Goal: Communication & Community: Answer question/provide support

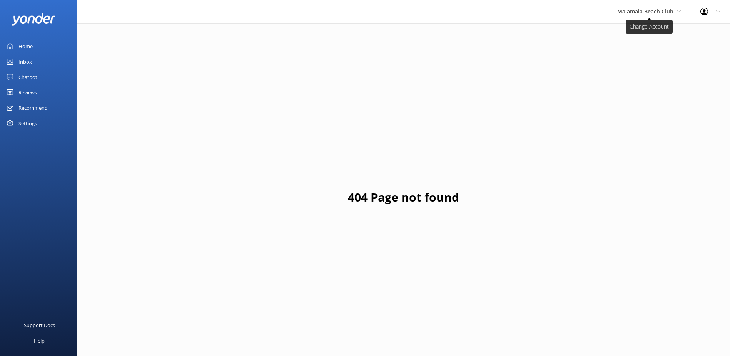
click at [635, 16] on span "Malamala Beach Club" at bounding box center [649, 11] width 64 height 8
click at [614, 34] on link "South Sea Sailing" at bounding box center [646, 32] width 77 height 18
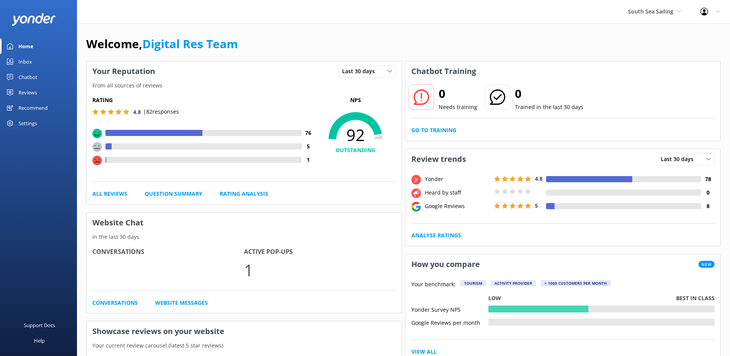
click at [30, 63] on div "Inbox" at bounding box center [24, 61] width 13 height 15
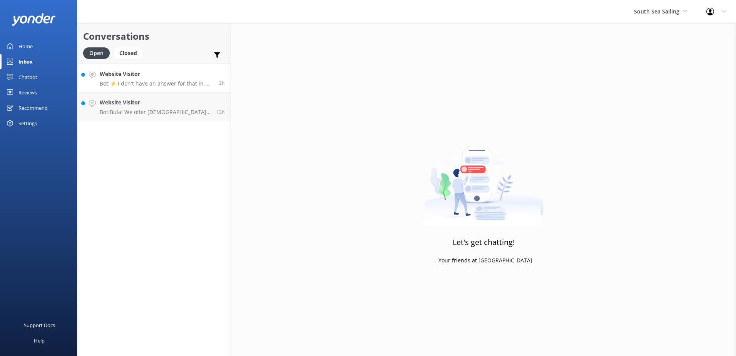
click at [120, 87] on p "Bot: ⚡ I don't have an answer for that in my knowledge base. Please try and rep…" at bounding box center [157, 83] width 114 height 7
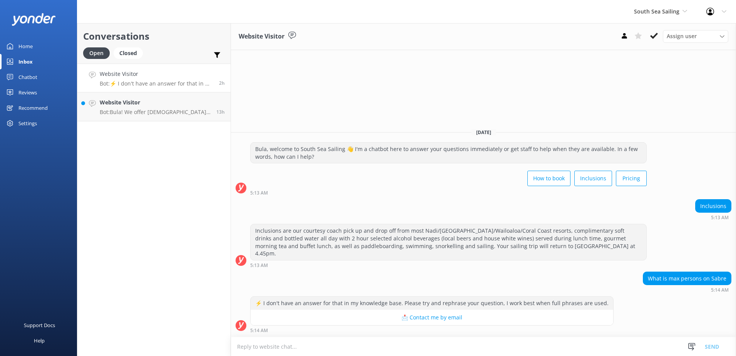
drag, startPoint x: 537, startPoint y: 347, endPoint x: 541, endPoint y: 343, distance: 5.2
click at [537, 347] on textarea at bounding box center [483, 346] width 505 height 19
click at [393, 351] on textarea "The Sabre can accommodate up to 70 pax" at bounding box center [483, 345] width 505 height 19
type textarea "The Sabre can accommodate up to 70 pax."
click at [711, 349] on button "Send" at bounding box center [711, 345] width 29 height 19
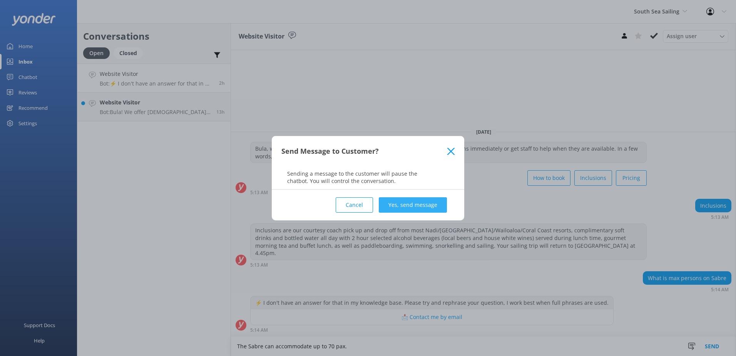
click at [408, 211] on button "Yes, send message" at bounding box center [413, 204] width 68 height 15
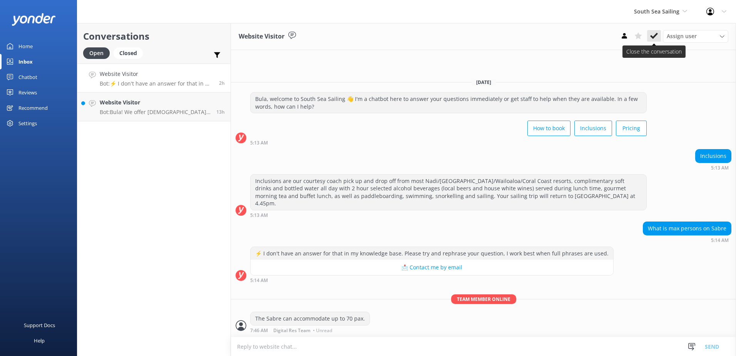
click at [648, 40] on button at bounding box center [654, 36] width 14 height 12
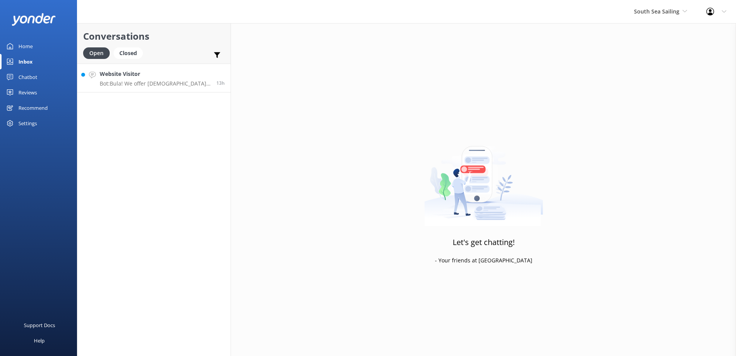
click at [169, 82] on p "Bot: Bula! We offer [DEMOGRAPHIC_DATA] residents 20% off our normal standard da…" at bounding box center [155, 83] width 111 height 7
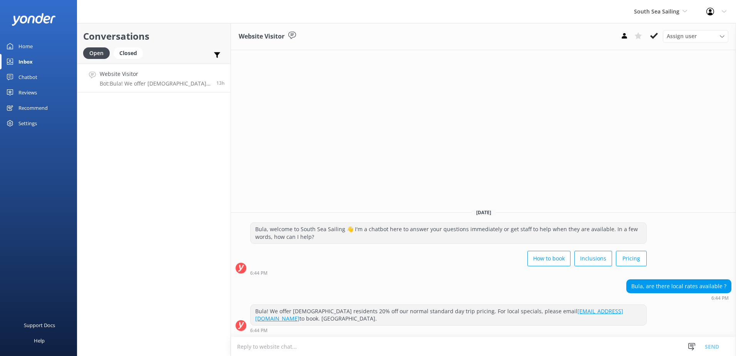
click at [647, 42] on div "Assign user [PERSON_NAME] [PERSON_NAME] Digital Res Team [PERSON_NAME] Adivou […" at bounding box center [672, 36] width 111 height 12
click at [653, 38] on use at bounding box center [654, 36] width 8 height 6
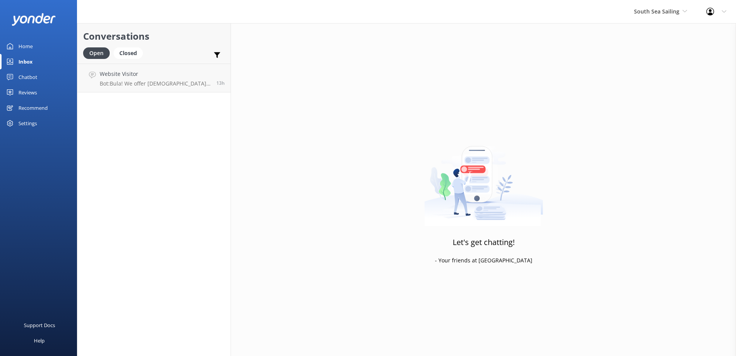
click at [665, 17] on div "South Sea Sailing South Sea Sailing South Sea Cruises Malamala Beach Club Aweso…" at bounding box center [660, 11] width 72 height 23
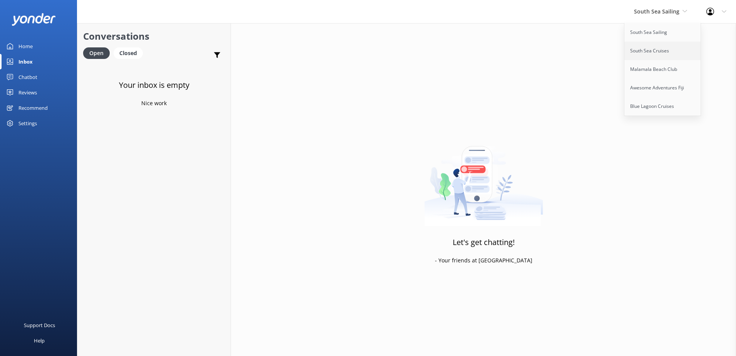
click at [650, 51] on link "South Sea Cruises" at bounding box center [662, 51] width 77 height 18
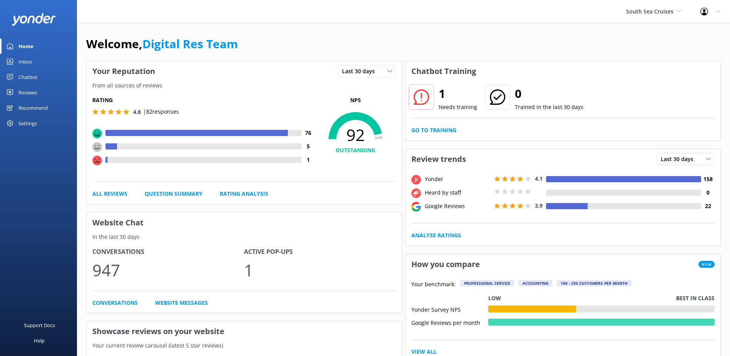
click at [25, 65] on div "Inbox" at bounding box center [24, 61] width 13 height 15
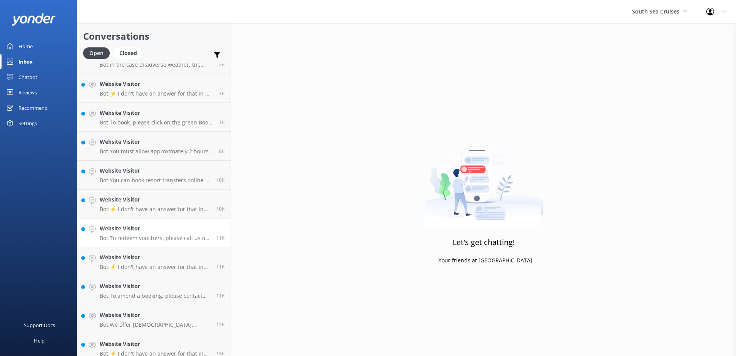
scroll to position [83, 0]
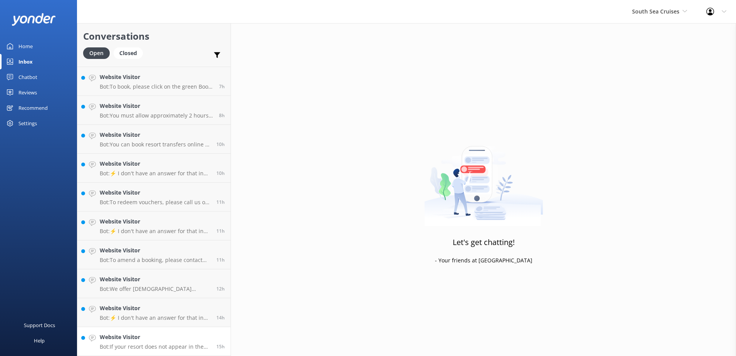
click at [165, 342] on div "Website Visitor Bot: If your resort does not appear in the options, please sele…" at bounding box center [155, 341] width 111 height 17
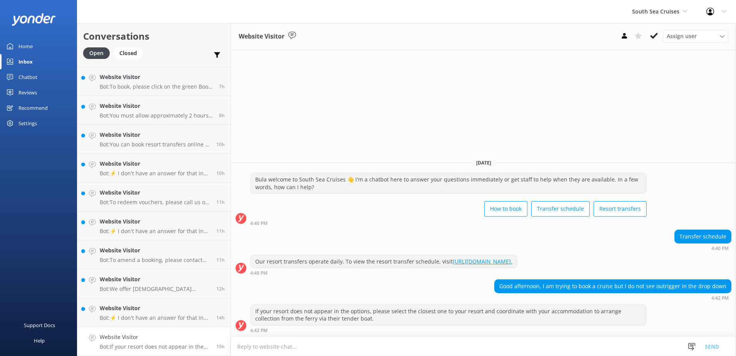
click at [438, 342] on textarea at bounding box center [483, 346] width 505 height 19
type textarea "P"
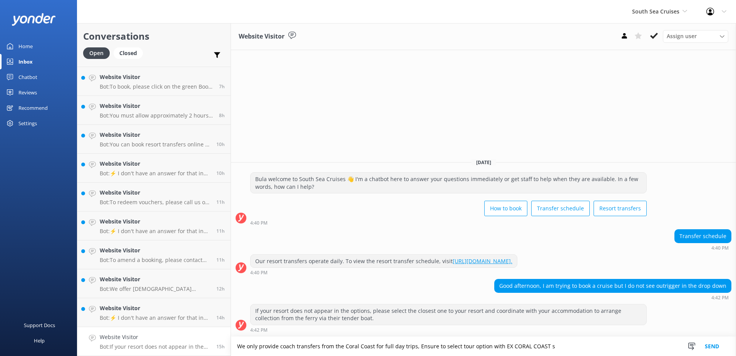
click at [434, 344] on textarea "We only provide coach transfers from the Coral Coast for full day trips, Ensure…" at bounding box center [483, 345] width 505 height 19
click at [561, 348] on textarea "We only provide coach transfers from the Coral Coast for full day trips, ensure…" at bounding box center [483, 345] width 505 height 19
type textarea "We only provide coach transfers from the Coral Coast for full day trips, ensure…"
click at [717, 348] on button "Send" at bounding box center [711, 345] width 29 height 19
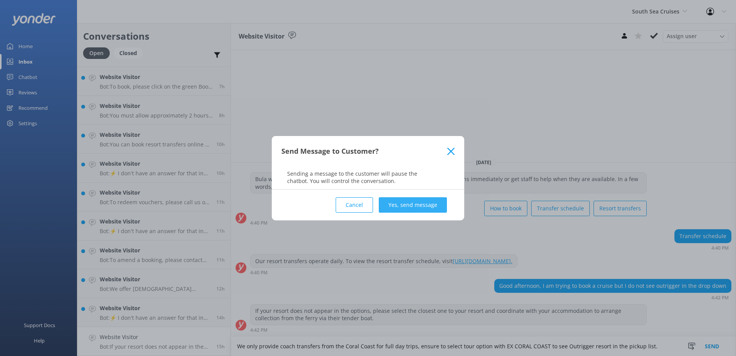
click at [431, 206] on button "Yes, send message" at bounding box center [413, 204] width 68 height 15
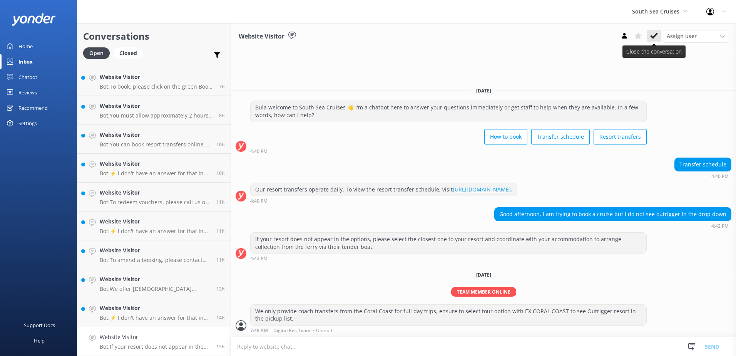
click at [656, 37] on icon at bounding box center [654, 36] width 8 height 8
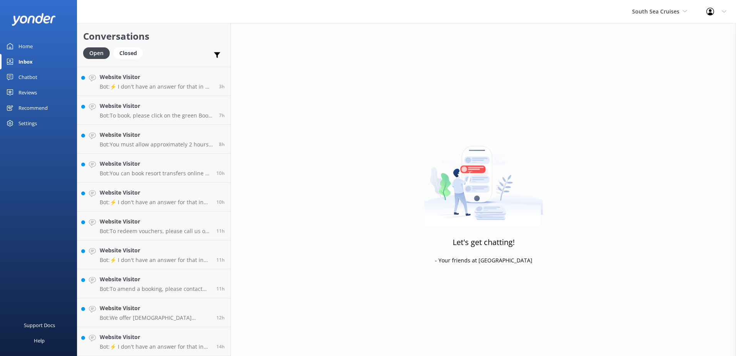
scroll to position [54, 0]
click at [166, 337] on h4 "Website Visitor" at bounding box center [155, 337] width 111 height 8
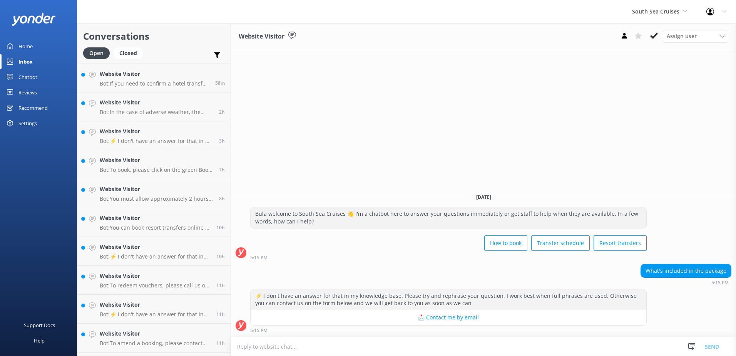
click at [350, 344] on textarea at bounding box center [483, 346] width 505 height 19
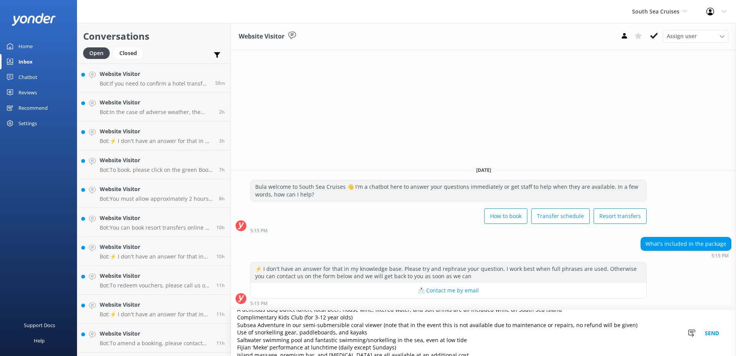
scroll to position [41, 0]
type textarea "Return pre-booked coach transfers to/from [GEOGRAPHIC_DATA] to/from most [GEOGR…"
click at [711, 332] on button "Send" at bounding box center [711, 333] width 29 height 46
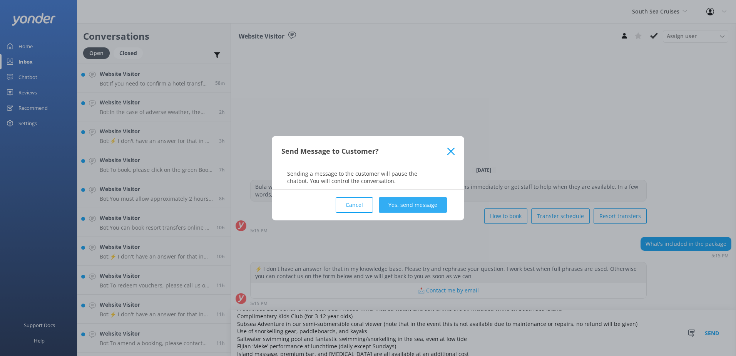
click at [427, 198] on button "Yes, send message" at bounding box center [413, 204] width 68 height 15
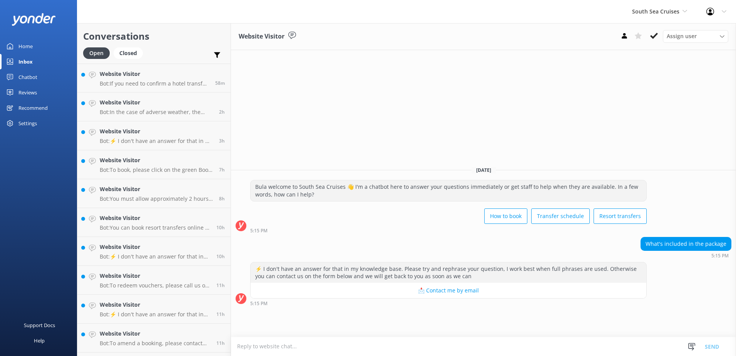
scroll to position [0, 0]
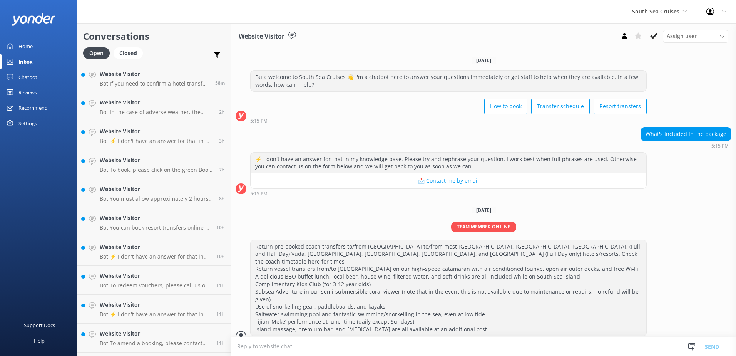
click at [652, 42] on div "Assign user [PERSON_NAME] [PERSON_NAME] Digital Res Team [PERSON_NAME] [PERSON_…" at bounding box center [672, 36] width 111 height 12
click at [653, 37] on use at bounding box center [654, 36] width 8 height 6
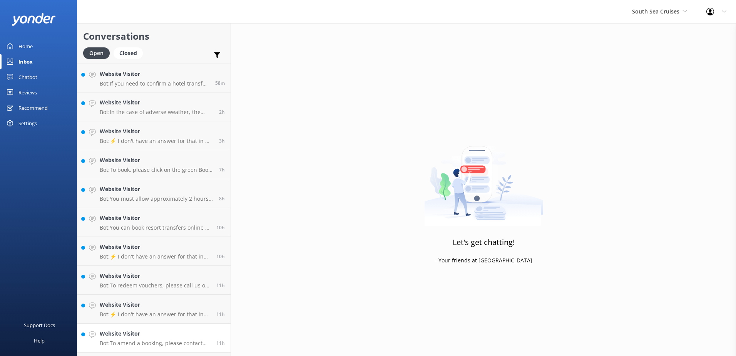
scroll to position [25, 0]
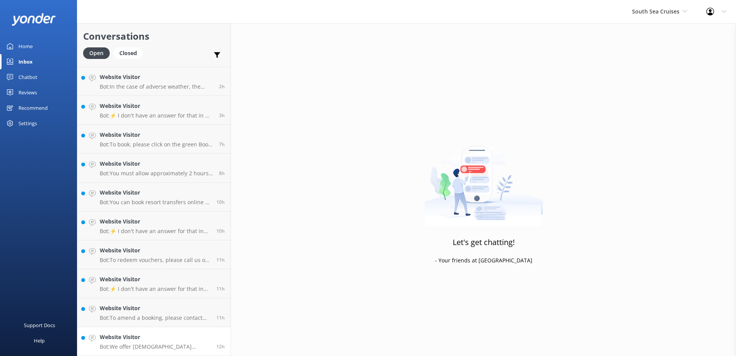
click at [174, 343] on p "Bot: We offer [DEMOGRAPHIC_DATA] residents a 20% discount on our day tours and …" at bounding box center [155, 346] width 111 height 7
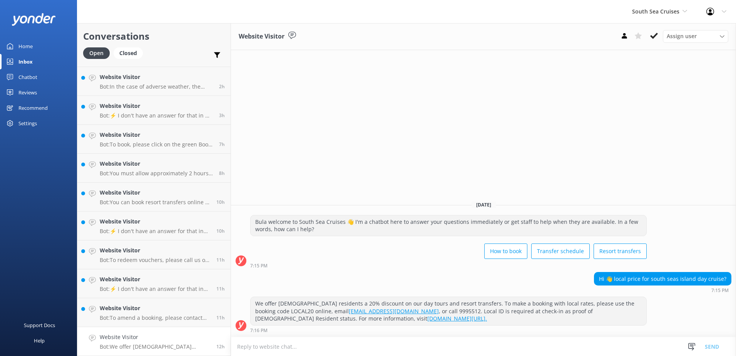
click at [326, 345] on textarea at bounding box center [483, 346] width 505 height 19
paste textarea "$255"
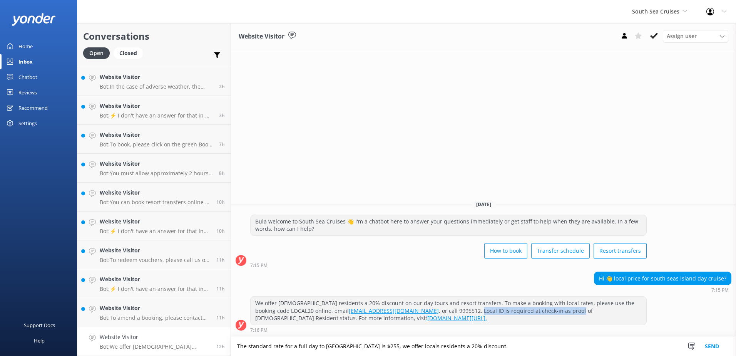
drag, startPoint x: 375, startPoint y: 311, endPoint x: 475, endPoint y: 312, distance: 100.1
click at [475, 312] on div "We offer [DEMOGRAPHIC_DATA] residents a 20% discount on our day tours and resor…" at bounding box center [449, 310] width 396 height 28
copy div "Local ID is required at check-in as proof"
click at [525, 351] on textarea "The standard rate for a full day to [GEOGRAPHIC_DATA] is $255, we offer locals …" at bounding box center [483, 345] width 505 height 19
paste textarea "Local ID is required at check-in as proof"
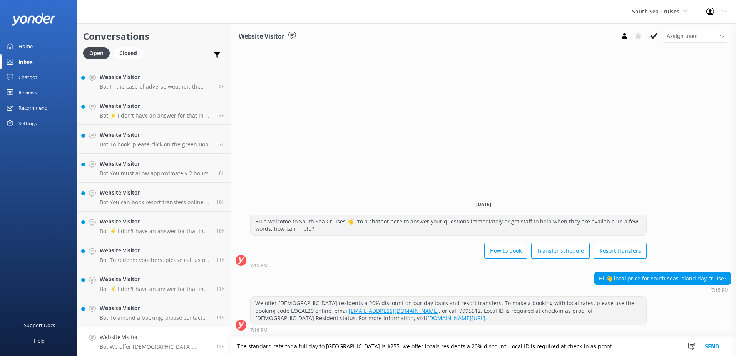
click at [624, 348] on textarea "The standard rate for a full day to [GEOGRAPHIC_DATA] is $255, we offer locals …" at bounding box center [483, 345] width 505 height 19
type textarea "The standard rate for a full day to [GEOGRAPHIC_DATA] is $255, we offer locals …"
click at [722, 347] on button "Send" at bounding box center [711, 345] width 29 height 19
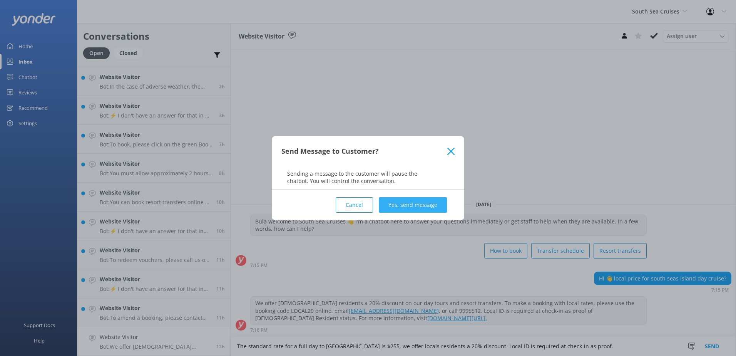
click at [417, 210] on button "Yes, send message" at bounding box center [413, 204] width 68 height 15
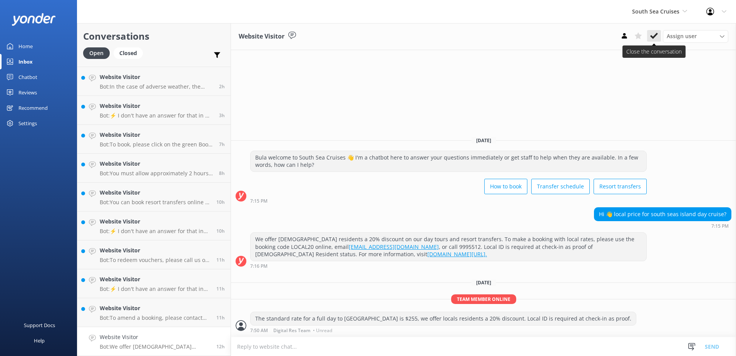
click at [655, 34] on icon at bounding box center [654, 36] width 8 height 8
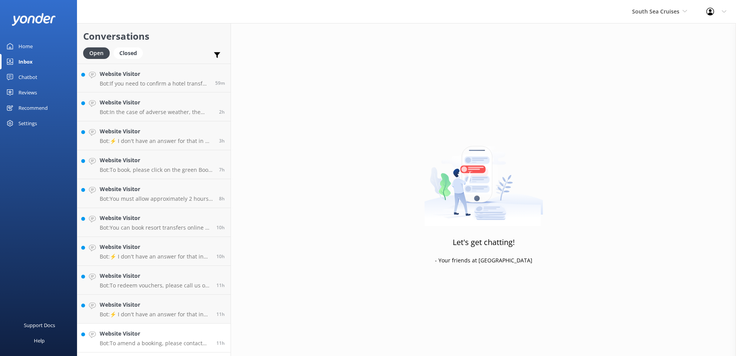
click at [167, 335] on h4 "Website Visitor" at bounding box center [155, 333] width 111 height 8
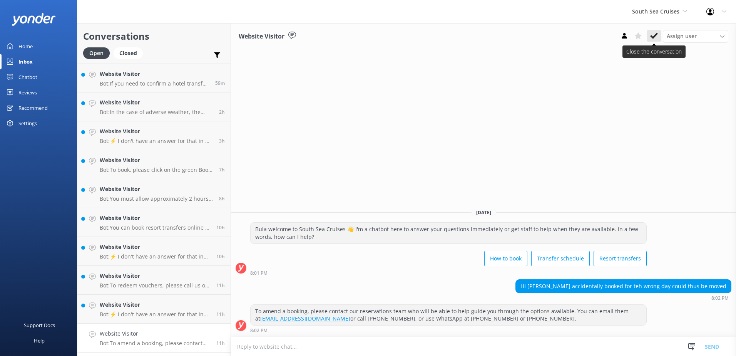
click at [653, 33] on icon at bounding box center [654, 36] width 8 height 8
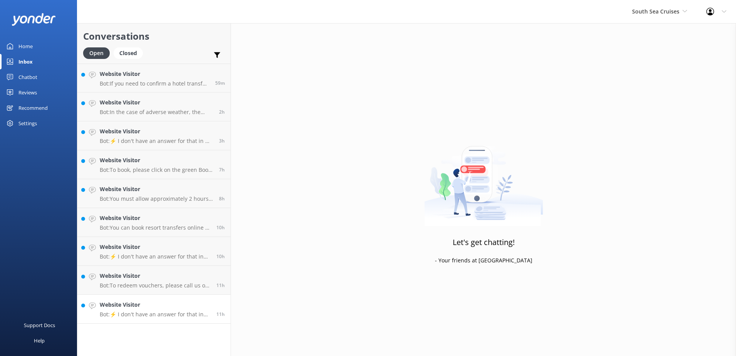
click at [150, 322] on link "Website Visitor Bot: ⚡ I don't have an answer for that in my knowledge base. Pl…" at bounding box center [153, 308] width 153 height 29
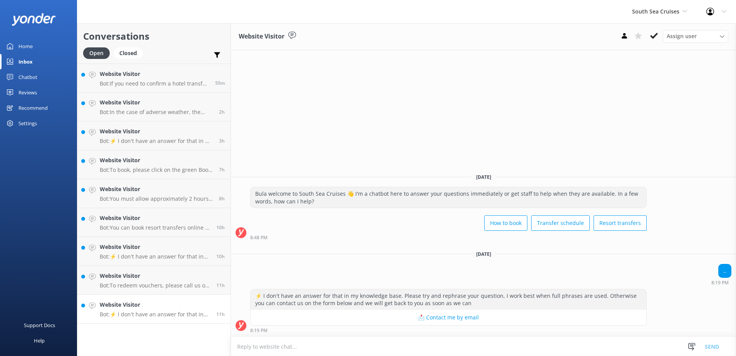
click at [155, 319] on link "Website Visitor Bot: ⚡ I don't have an answer for that in my knowledge base. Pl…" at bounding box center [153, 308] width 153 height 29
click at [655, 39] on icon at bounding box center [654, 36] width 8 height 8
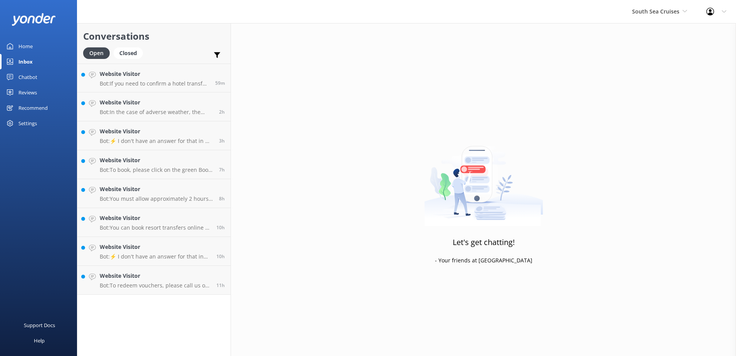
click at [165, 294] on link "Website Visitor Bot: To redeem vouchers, please call us on +6799995512 or email…" at bounding box center [153, 280] width 153 height 29
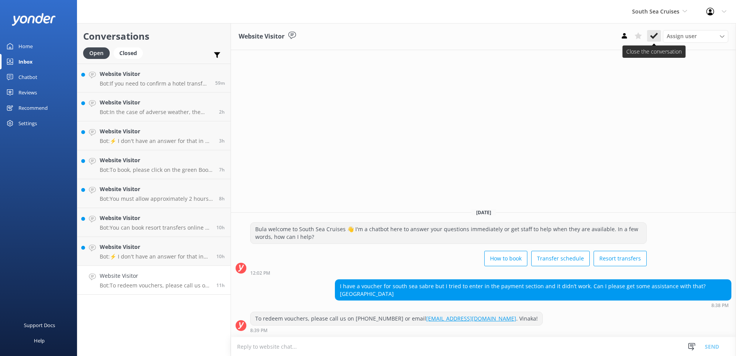
click at [658, 35] on button at bounding box center [654, 36] width 14 height 12
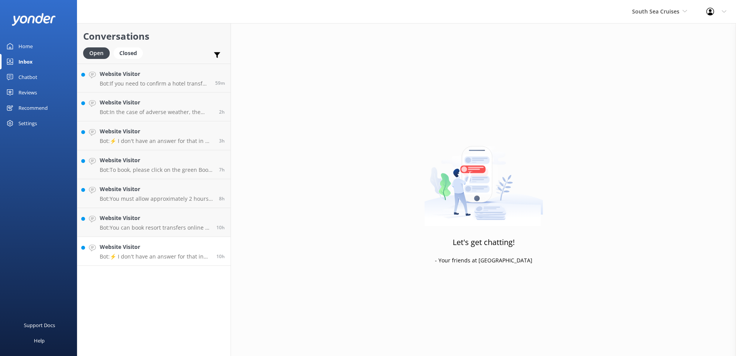
click at [160, 256] on p "Bot: ⚡ I don't have an answer for that in my knowledge base. Please try and rep…" at bounding box center [155, 256] width 111 height 7
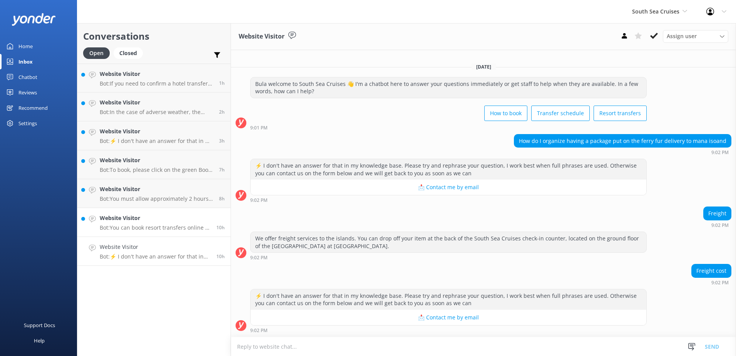
click at [173, 223] on div "Website Visitor Bot: You can book resort transfers online at https://bookings.s…" at bounding box center [155, 222] width 111 height 17
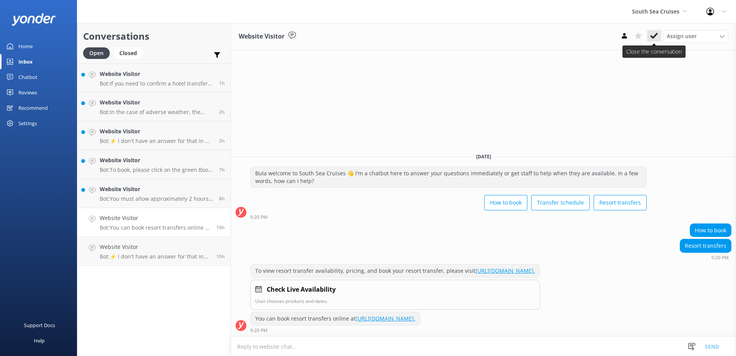
click at [654, 37] on use at bounding box center [654, 36] width 8 height 6
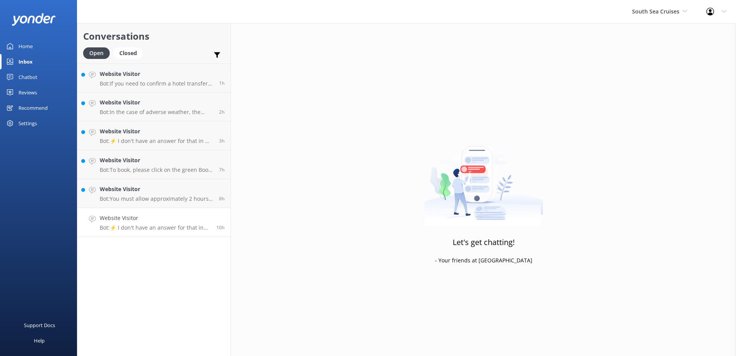
click at [173, 223] on div "Website Visitor Bot: ⚡ I don't have an answer for that in my knowledge base. Pl…" at bounding box center [155, 222] width 111 height 17
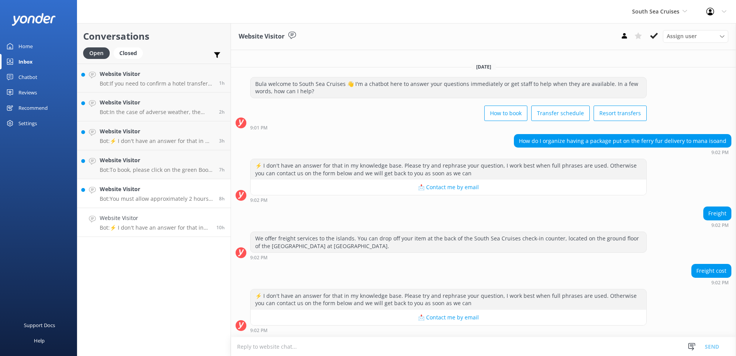
click at [172, 198] on p "Bot: You must allow approximately 2 hours to go through Fiji Immigration and cu…" at bounding box center [157, 198] width 114 height 7
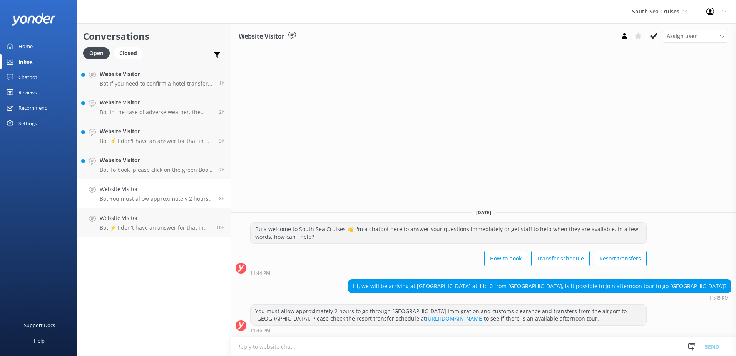
click at [415, 346] on textarea at bounding box center [483, 346] width 505 height 19
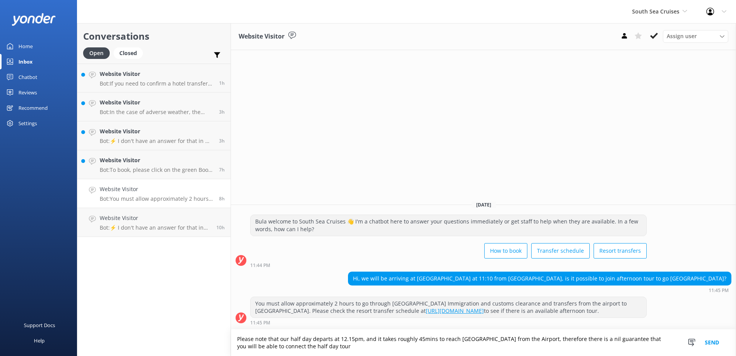
type textarea "Please note that our half day departs at 12.15pm, and it takes roughly 45mins t…"
click at [708, 339] on button "Send" at bounding box center [711, 342] width 29 height 27
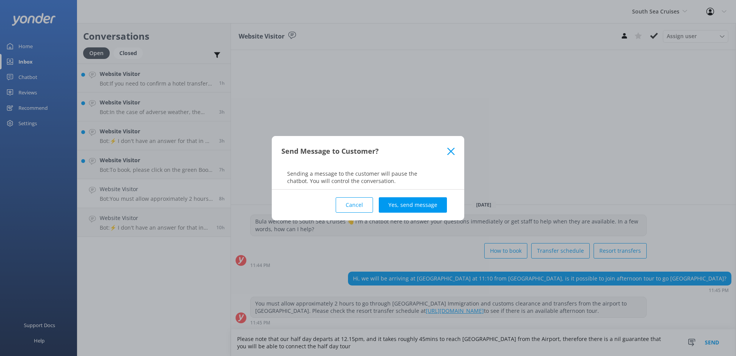
click at [421, 209] on button "Yes, send message" at bounding box center [413, 204] width 68 height 15
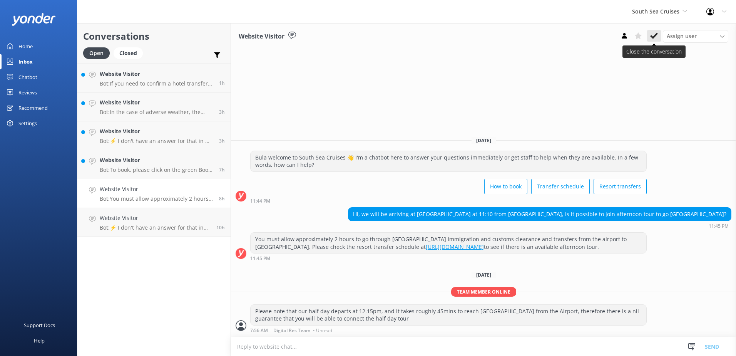
click at [653, 37] on use at bounding box center [654, 36] width 8 height 6
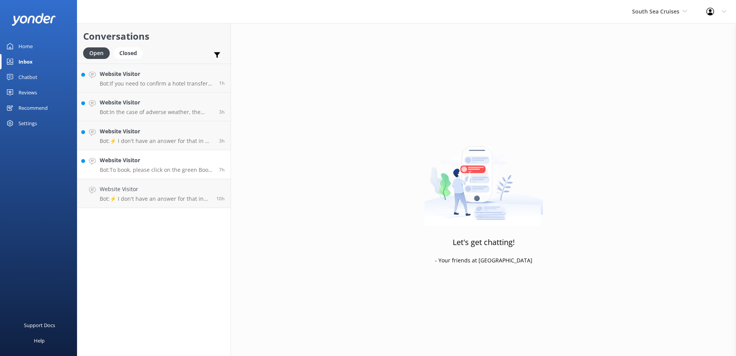
click at [169, 174] on link "Website Visitor Bot: To book, please click on the green Book Now button on our …" at bounding box center [153, 164] width 153 height 29
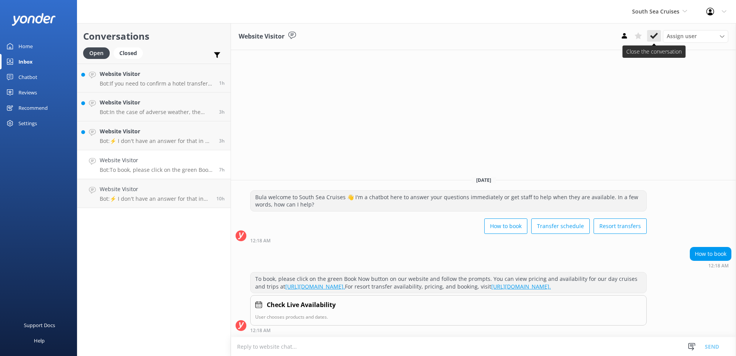
click at [648, 30] on button at bounding box center [654, 36] width 14 height 12
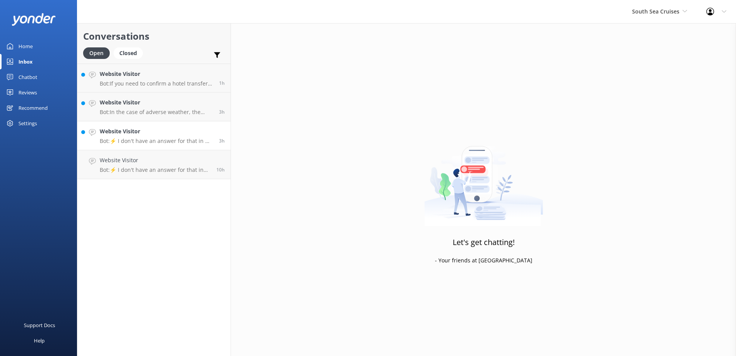
click at [172, 142] on p "Bot: ⚡ I don't have an answer for that in my knowledge base. Please try and rep…" at bounding box center [157, 140] width 114 height 7
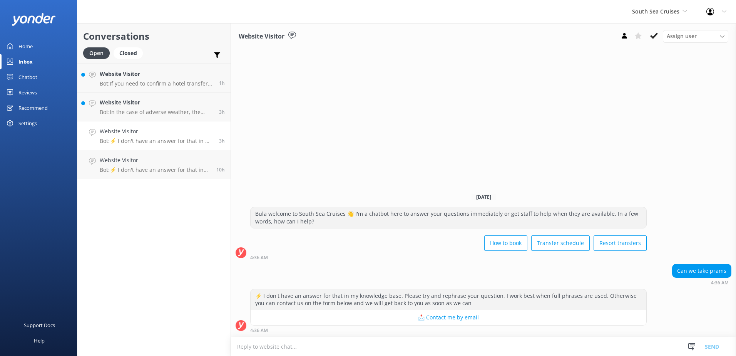
click at [339, 336] on form "Snippets Manage Save time responding and get consistent tone of response by cre…" at bounding box center [483, 345] width 505 height 19
click at [340, 351] on textarea at bounding box center [483, 346] width 505 height 19
type textarea "T"
type textarea "You are most welcome to bring prams; they will need to be portable."
click at [713, 343] on button "Send" at bounding box center [711, 345] width 29 height 19
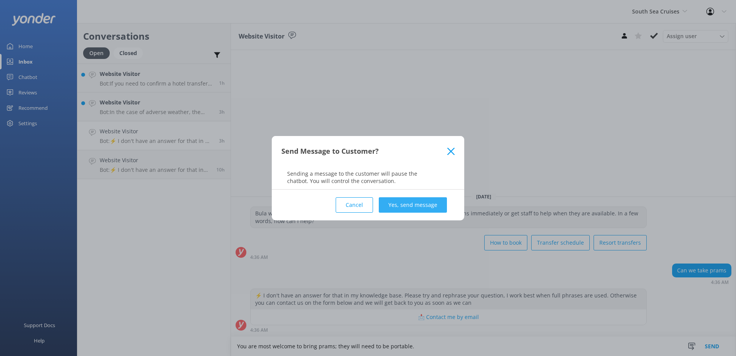
click at [427, 206] on button "Yes, send message" at bounding box center [413, 204] width 68 height 15
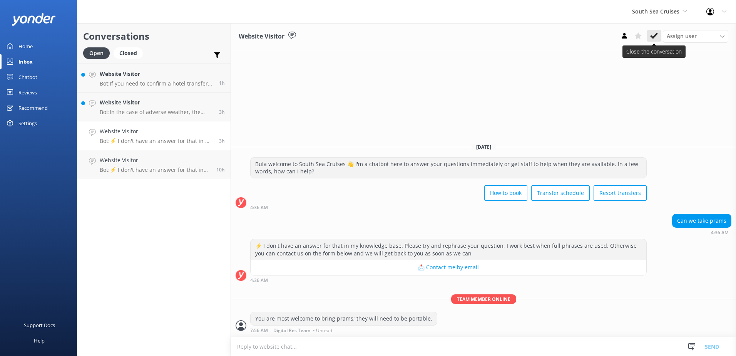
click at [654, 36] on use at bounding box center [654, 36] width 8 height 6
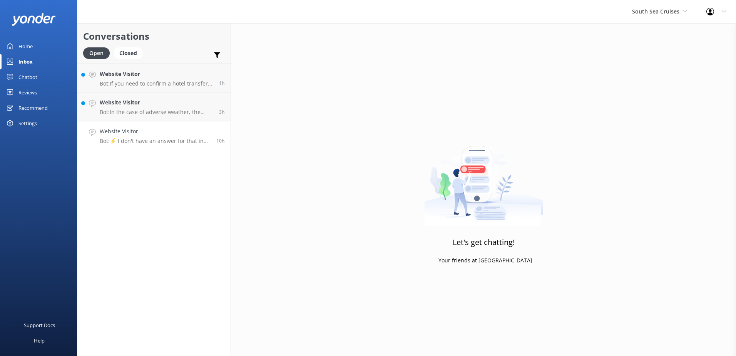
click at [167, 132] on h4 "Website Visitor" at bounding box center [155, 131] width 111 height 8
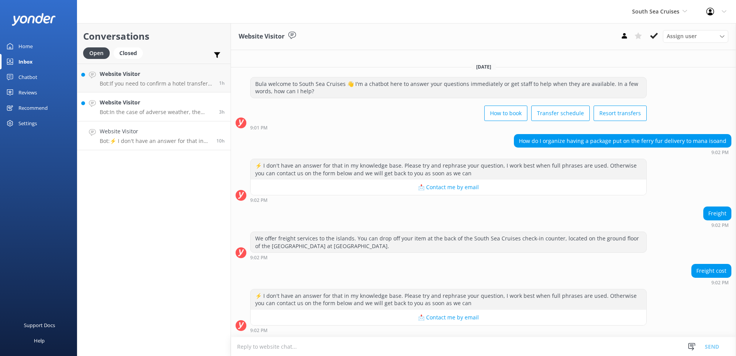
click at [171, 115] on link "Website Visitor Bot: In the case of adverse weather, the safety of our passenge…" at bounding box center [153, 106] width 153 height 29
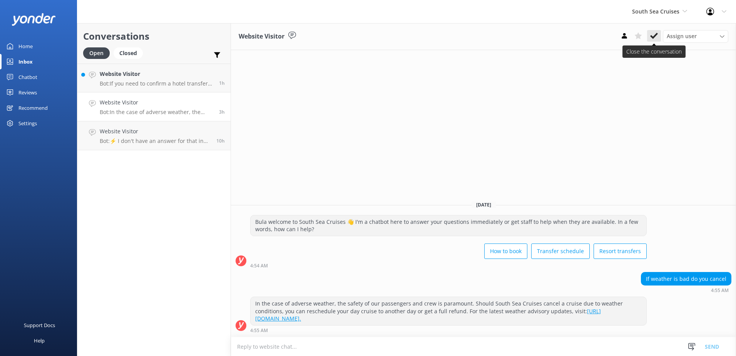
click at [651, 36] on use at bounding box center [654, 36] width 8 height 6
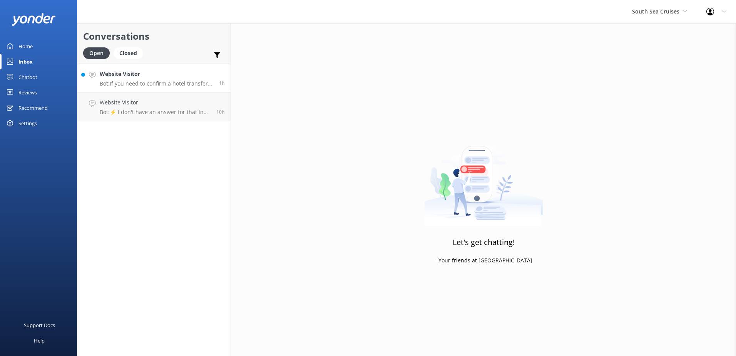
click at [170, 76] on h4 "Website Visitor" at bounding box center [157, 74] width 114 height 8
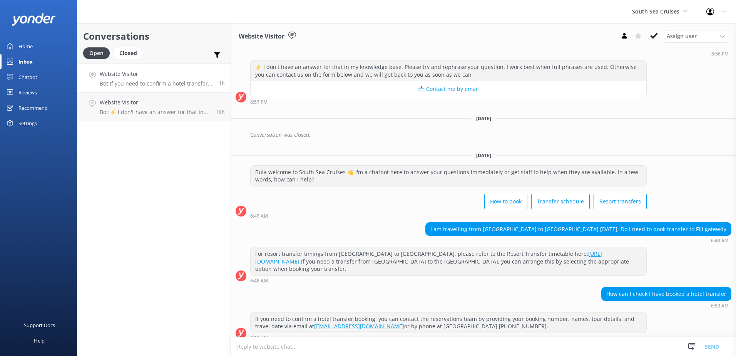
scroll to position [245, 0]
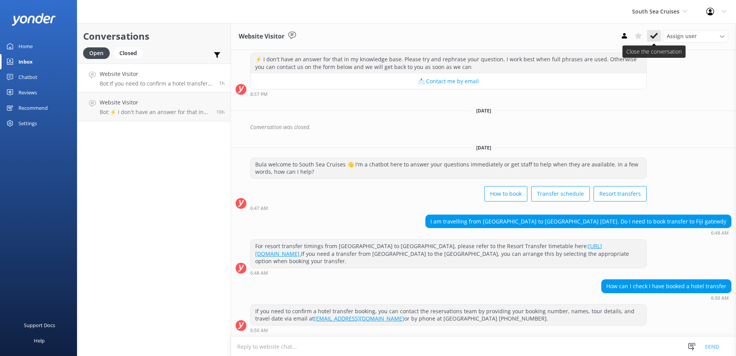
click at [648, 35] on button at bounding box center [654, 36] width 14 height 12
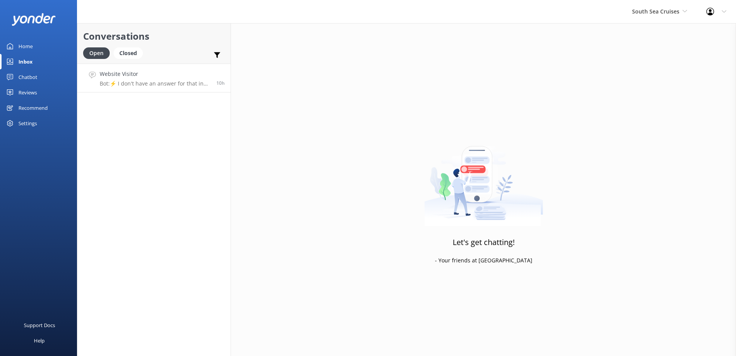
click at [174, 79] on div "Website Visitor Bot: ⚡ I don't have an answer for that in my knowledge base. Pl…" at bounding box center [155, 78] width 111 height 17
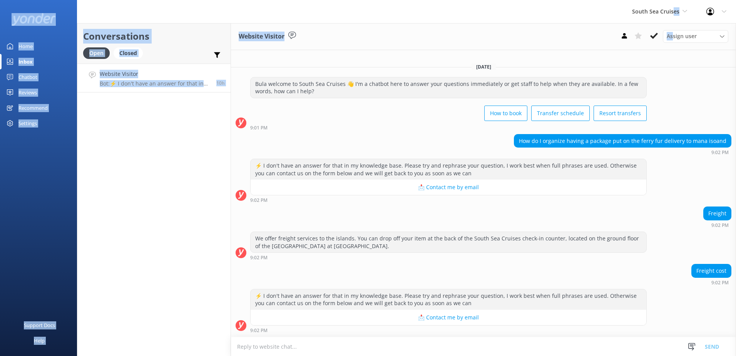
click at [672, 23] on div "South Sea Cruises South Sea Sailing South Sea Cruises Malamala Beach Club Aweso…" at bounding box center [368, 189] width 736 height 333
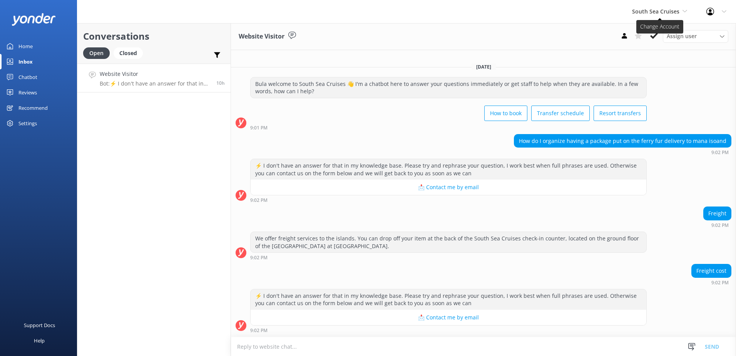
drag, startPoint x: 672, startPoint y: 23, endPoint x: 671, endPoint y: 13, distance: 9.7
click at [671, 13] on span "South Sea Cruises" at bounding box center [655, 11] width 47 height 7
click at [648, 67] on link "Malamala Beach Club" at bounding box center [660, 69] width 77 height 18
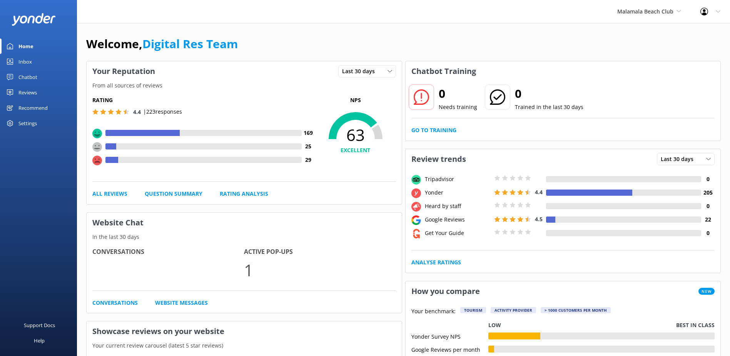
click at [28, 69] on div "Inbox" at bounding box center [24, 61] width 13 height 15
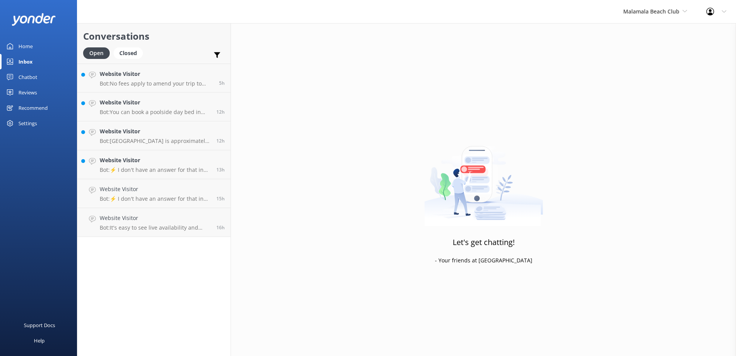
click at [30, 63] on div "Inbox" at bounding box center [25, 61] width 14 height 15
click at [180, 219] on h4 "Website Visitor" at bounding box center [155, 218] width 111 height 8
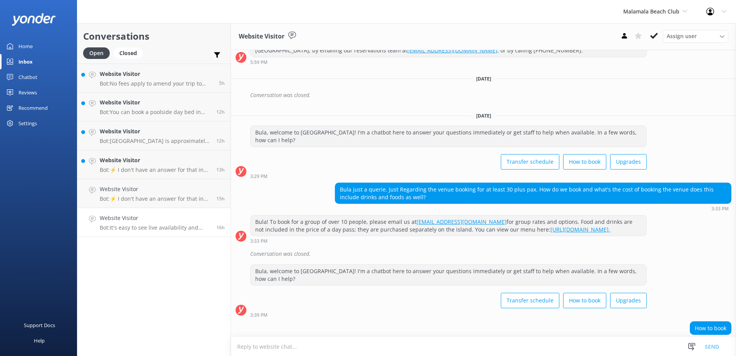
scroll to position [158, 0]
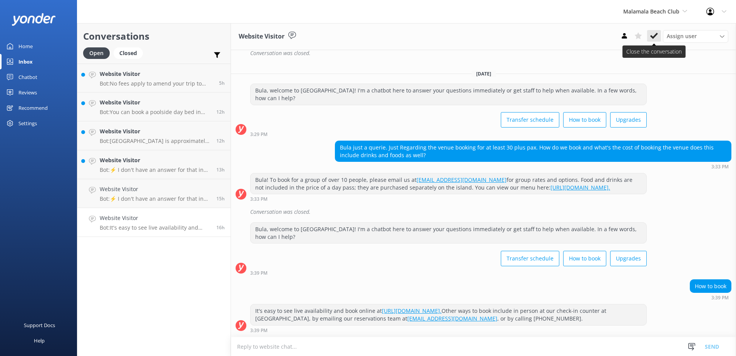
click at [652, 33] on icon at bounding box center [654, 36] width 8 height 8
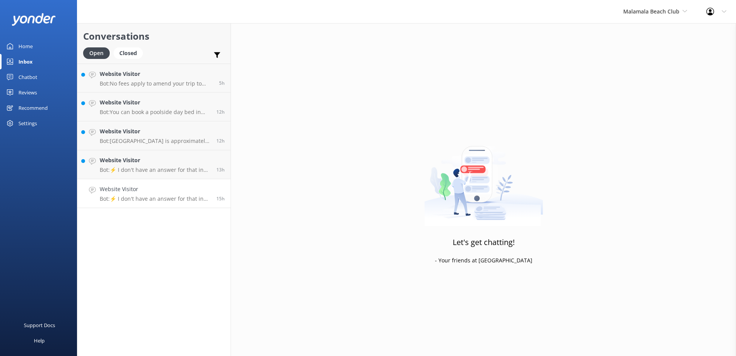
click at [160, 197] on p "Bot: ⚡ I don't have an answer for that in my knowledge base. Please try and rep…" at bounding box center [155, 198] width 111 height 7
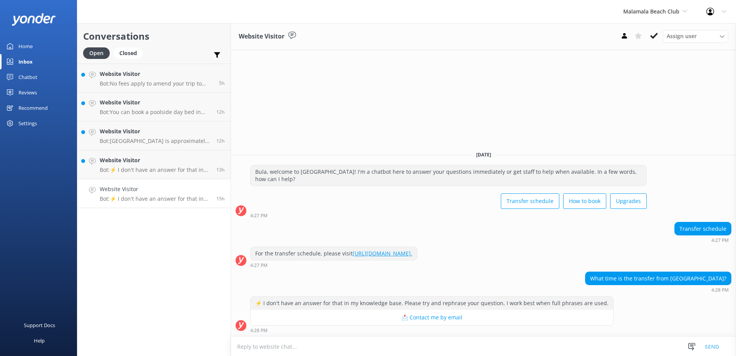
click at [491, 264] on div "For the transfer schedule, please visit https://southseacruisesfiji.com/timetab…" at bounding box center [483, 256] width 505 height 21
click at [436, 355] on textarea at bounding box center [483, 346] width 505 height 19
click at [440, 347] on textarea at bounding box center [483, 346] width 505 height 19
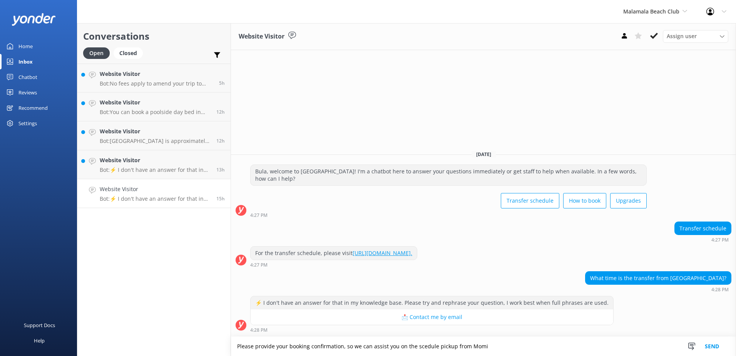
click at [531, 345] on textarea "Please provide your booking confirmation, so we can assist you on the scedule p…" at bounding box center [483, 345] width 505 height 19
click at [508, 346] on textarea "Please provide your booking confirmation, so we can assist you on the schedule …" at bounding box center [483, 345] width 505 height 19
type textarea "Please provide your booking confirmation, so we can assist you on the schedule …"
click at [715, 346] on button "Send" at bounding box center [711, 345] width 29 height 19
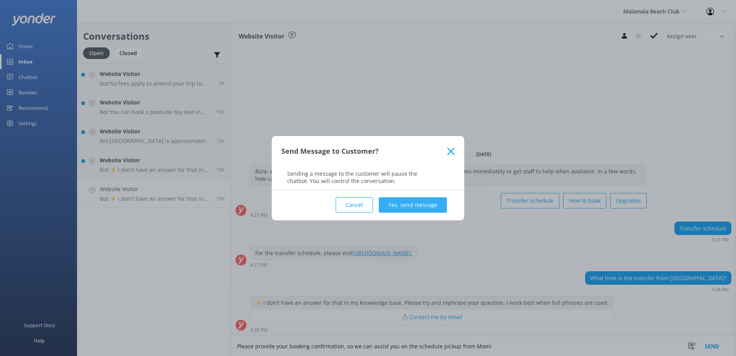
click at [398, 206] on button "Yes, send message" at bounding box center [413, 204] width 68 height 15
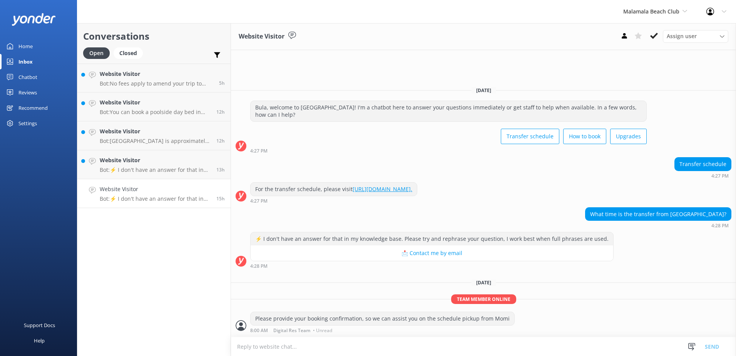
click at [632, 302] on p "Team member online" at bounding box center [483, 299] width 505 height 10
click at [656, 35] on use at bounding box center [654, 36] width 8 height 6
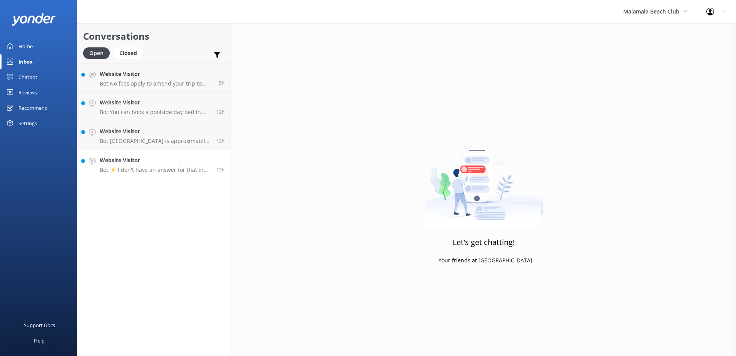
click at [161, 174] on link "Website Visitor Bot: ⚡ I don't have an answer for that in my knowledge base. Pl…" at bounding box center [153, 164] width 153 height 29
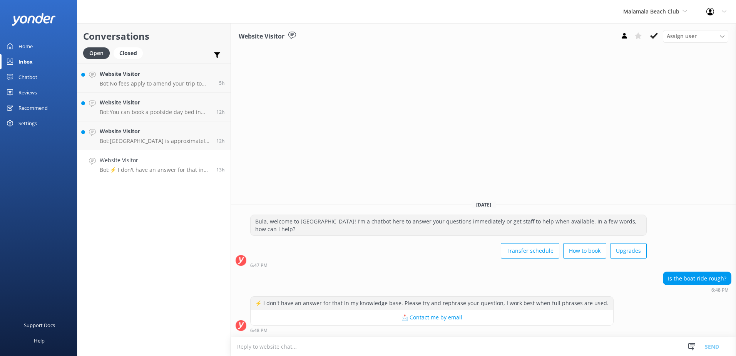
click at [166, 169] on p "Bot: ⚡ I don't have an answer for that in my knowledge base. Please try and rep…" at bounding box center [155, 169] width 111 height 7
click at [358, 346] on textarea at bounding box center [483, 346] width 505 height 19
click at [431, 336] on div "Website Visitor Assign user Sonya Alyssa Digital Res Team Asena Naweilulu Miri …" at bounding box center [483, 189] width 505 height 333
drag, startPoint x: 431, startPoint y: 336, endPoint x: 419, endPoint y: 346, distance: 15.0
click at [419, 346] on textarea at bounding box center [483, 346] width 505 height 19
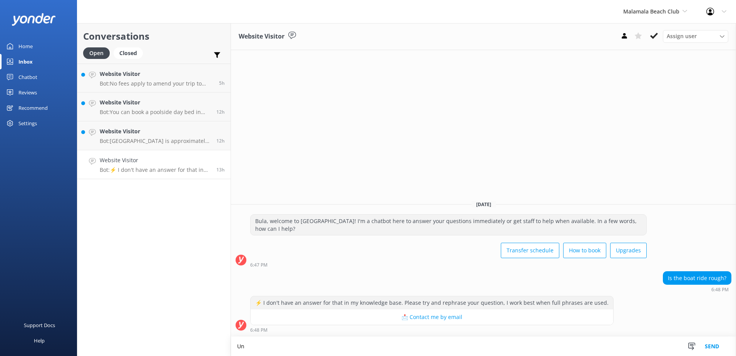
type textarea "U"
drag, startPoint x: 422, startPoint y: 344, endPoint x: 206, endPoint y: 303, distance: 219.8
click at [206, 303] on div "Conversations Open Closed Important Assigned to me Unassigned Website Visitor B…" at bounding box center [406, 189] width 659 height 333
paste textarea "generally smooth, though rough weather can cause disrup"
type textarea "The ferry ride is generally smooth, though rough weather can cause disruptions"
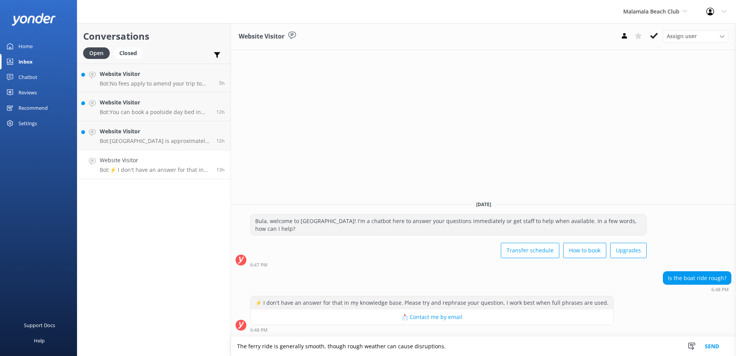
type textarea "The ferry ride is generally smooth, though rough weather can cause disruptions."
click at [712, 345] on button "Send" at bounding box center [711, 345] width 29 height 19
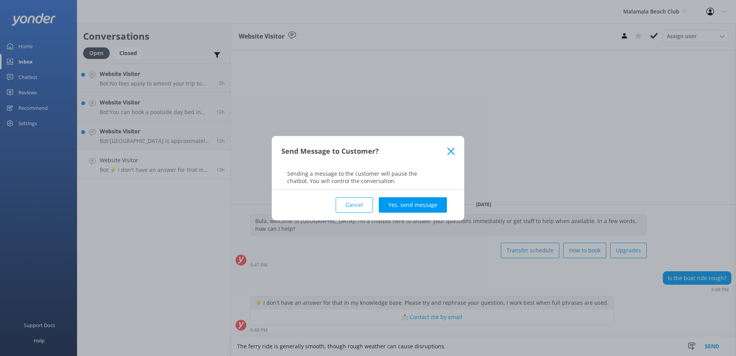
click at [406, 196] on div "Cancel Yes, send message" at bounding box center [367, 204] width 173 height 31
click at [434, 203] on button "Yes, send message" at bounding box center [413, 204] width 68 height 15
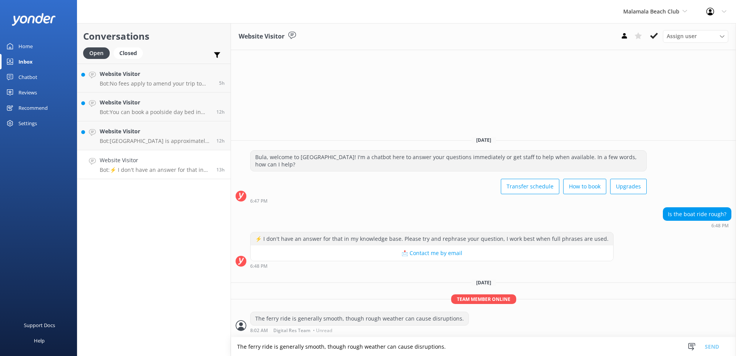
drag, startPoint x: 655, startPoint y: 39, endPoint x: 652, endPoint y: 42, distance: 4.4
click at [655, 39] on icon at bounding box center [654, 36] width 8 height 8
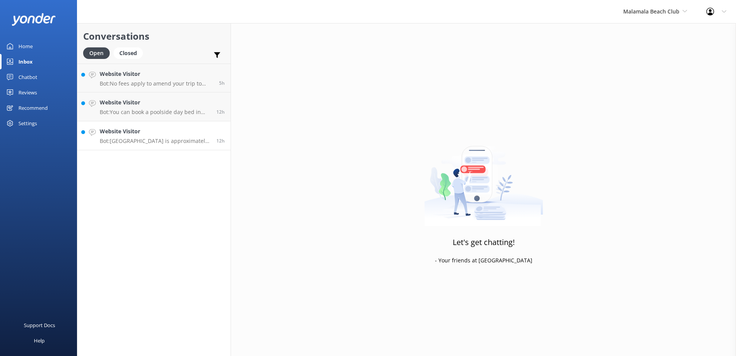
click at [156, 134] on h4 "Website Visitor" at bounding box center [155, 131] width 111 height 8
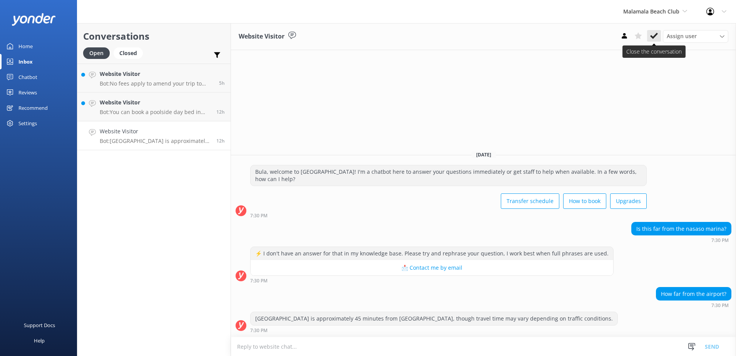
click at [650, 36] on icon at bounding box center [654, 36] width 8 height 8
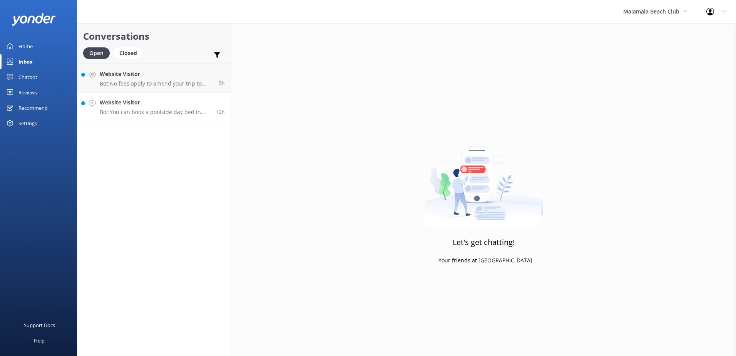
click at [170, 113] on p "Bot: You can book a poolside day bed in advance by visiting https://secure.mala…" at bounding box center [155, 112] width 111 height 7
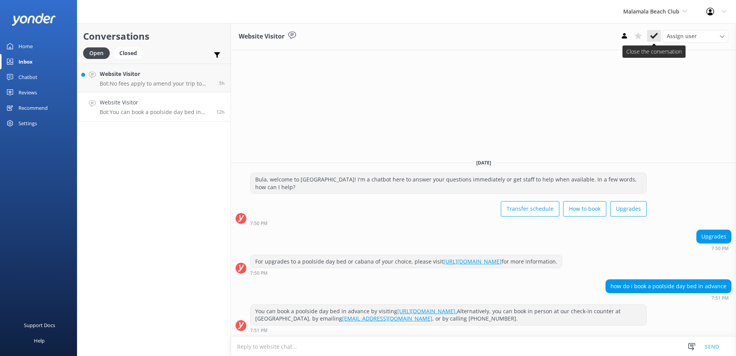
click at [652, 33] on icon at bounding box center [654, 36] width 8 height 8
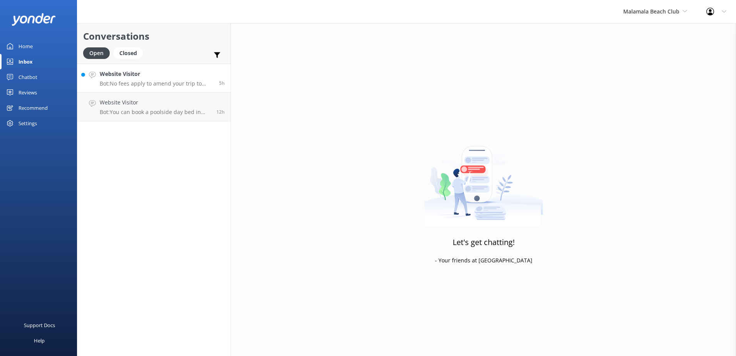
click at [177, 81] on p "Bot: No fees apply to amend your trip to Malamala Beach Club as long as the cha…" at bounding box center [157, 83] width 114 height 7
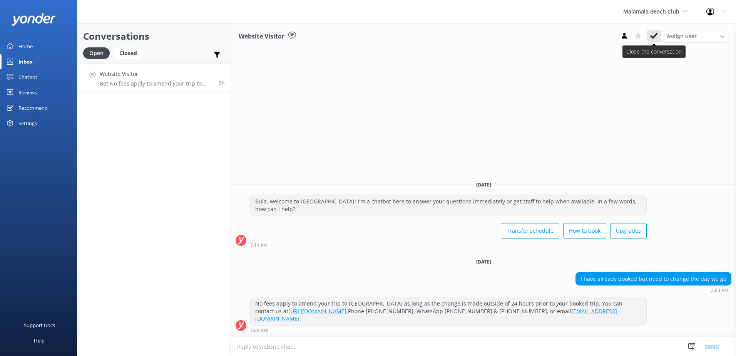
click at [650, 37] on icon at bounding box center [654, 36] width 8 height 8
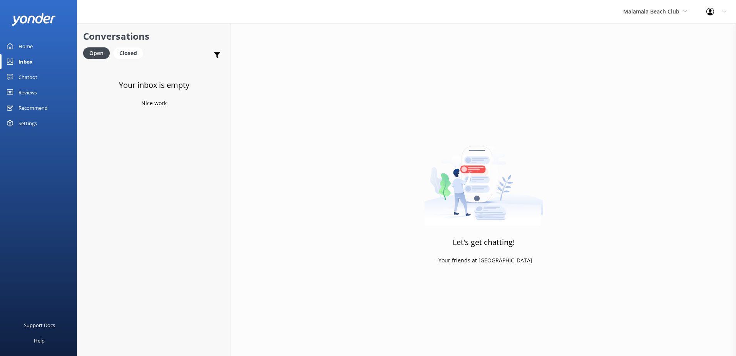
click at [653, 17] on div "Malamala Beach Club South Sea Sailing South Sea Cruises Malamala Beach Club Awe…" at bounding box center [654, 11] width 83 height 23
click at [633, 82] on link "Awesome Adventures Fiji" at bounding box center [651, 88] width 77 height 18
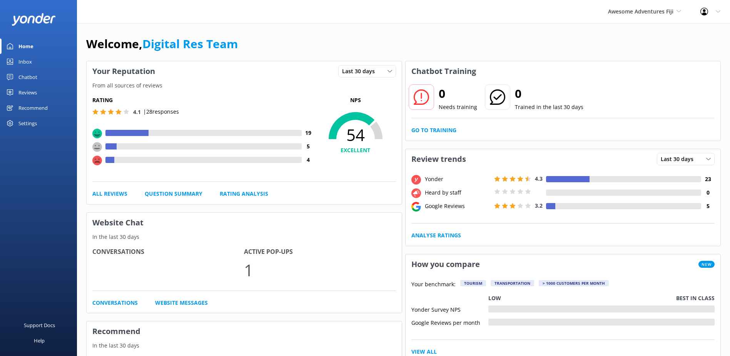
click at [50, 60] on link "Inbox" at bounding box center [38, 61] width 77 height 15
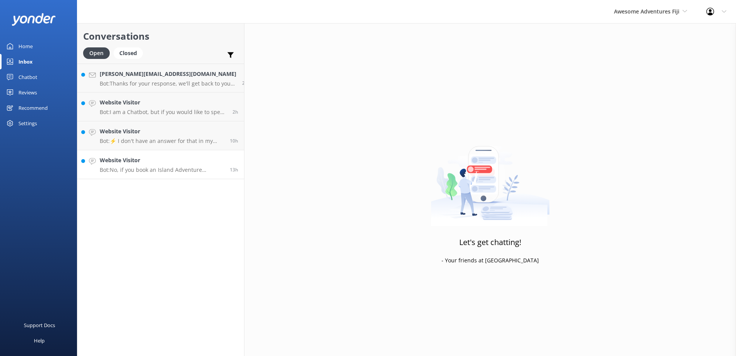
click at [147, 160] on h4 "Website Visitor" at bounding box center [162, 160] width 124 height 8
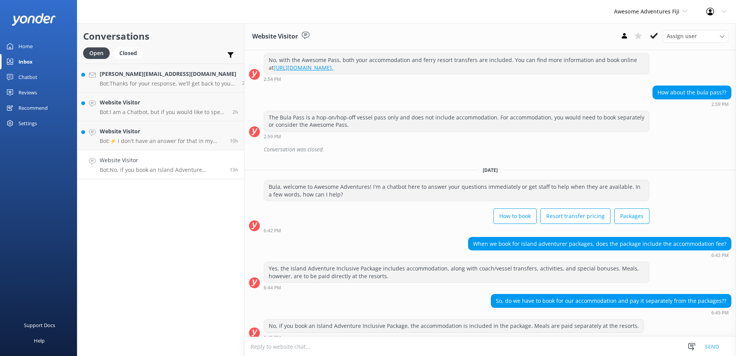
scroll to position [156, 0]
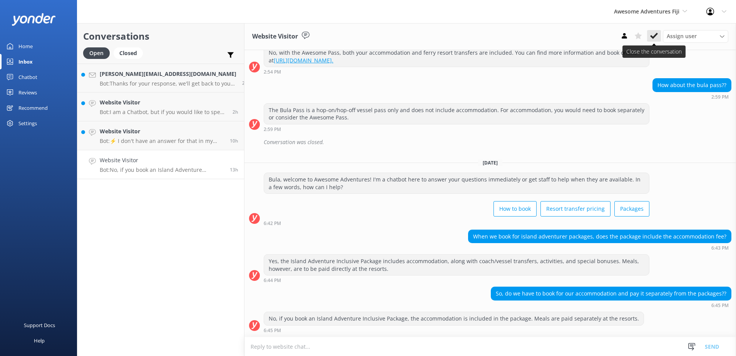
click at [656, 38] on icon at bounding box center [654, 36] width 8 height 8
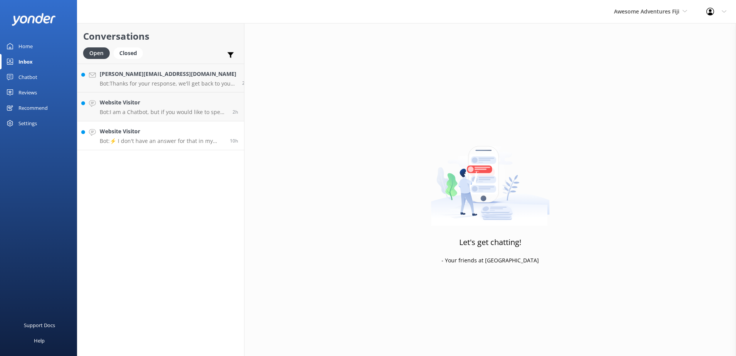
click at [143, 142] on p "Bot: ⚡ I don't have an answer for that in my knowledge base. Please try and rep…" at bounding box center [162, 140] width 124 height 7
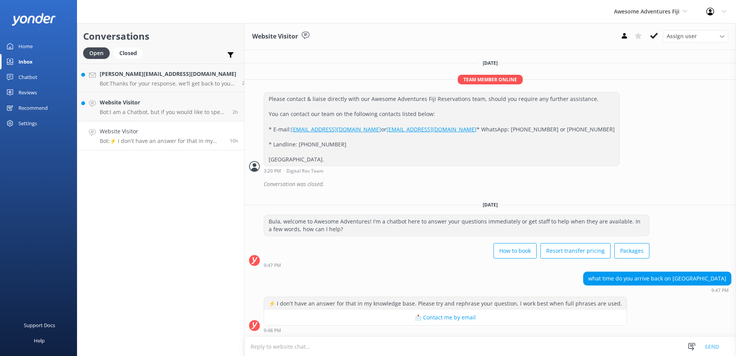
scroll to position [205, 0]
click at [347, 340] on textarea at bounding box center [489, 346] width 491 height 19
click at [264, 350] on textarea "The Ferry to the Yasawas departs at 8.45am and arrives to Port Denarau approxim…" at bounding box center [489, 345] width 491 height 19
click at [530, 344] on textarea "The Ferry to the Yasawa's departs at 8.45am and arrives to Port Denarau approxi…" at bounding box center [489, 345] width 491 height 19
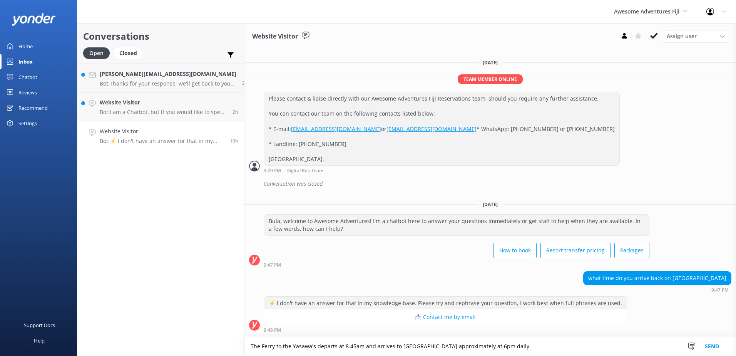
type textarea "The Ferry to the Yasawa's departs at 8.45am and arrives to Port Denarau approxi…"
click at [707, 345] on button "Send" at bounding box center [711, 345] width 29 height 19
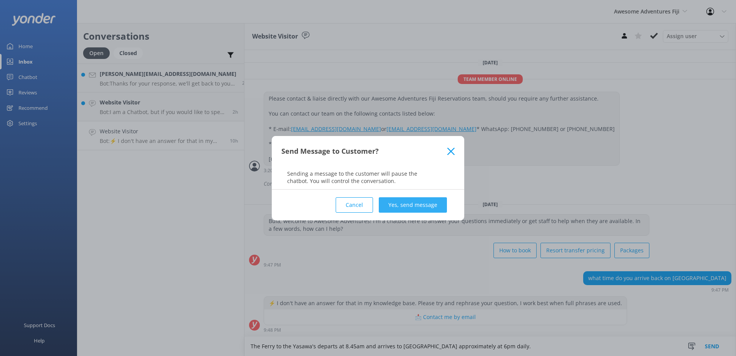
click at [436, 200] on button "Yes, send message" at bounding box center [413, 204] width 68 height 15
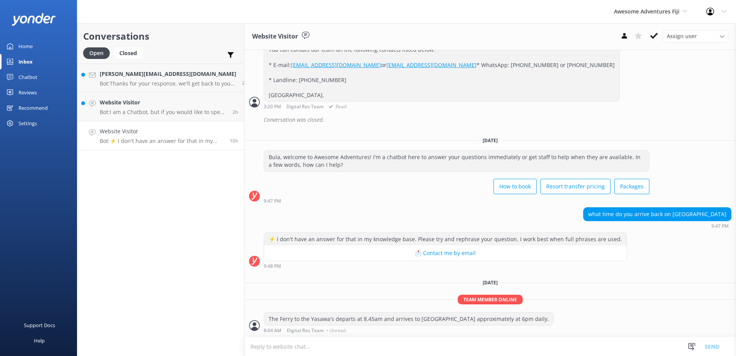
scroll to position [269, 0]
click at [655, 38] on icon at bounding box center [654, 36] width 8 height 8
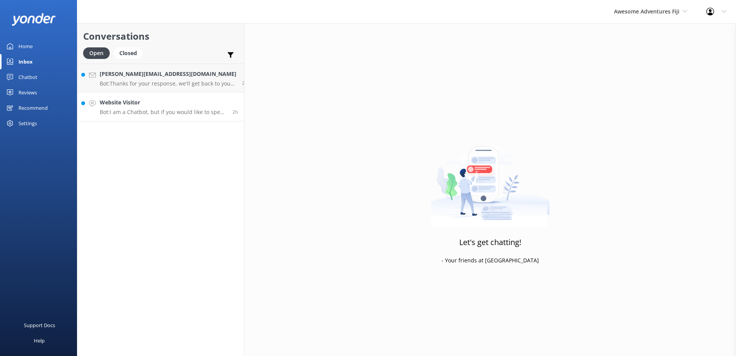
click at [160, 109] on p "Bot: I am a Chatbot, but if you would like to speak with an agent on the Awesom…" at bounding box center [163, 112] width 127 height 7
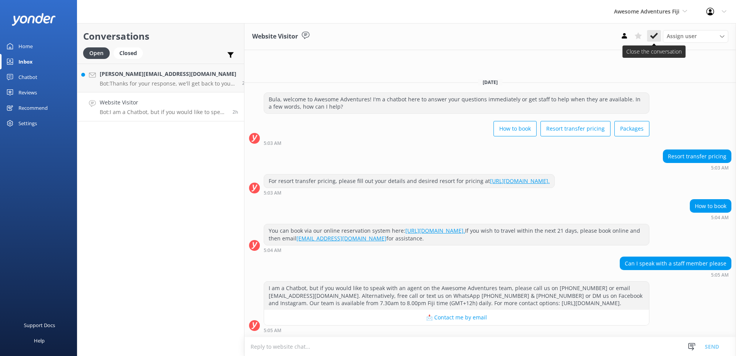
click at [655, 38] on icon at bounding box center [654, 36] width 8 height 8
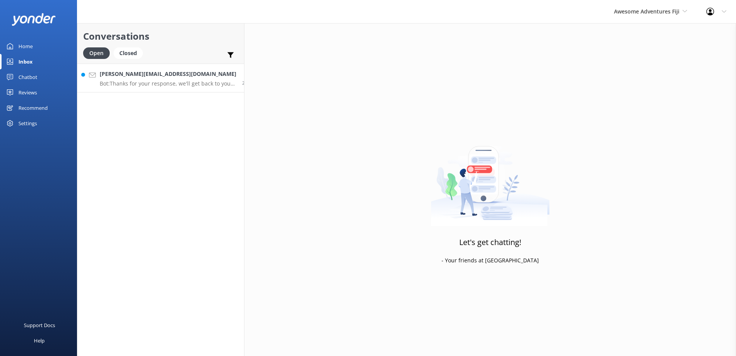
click at [175, 81] on p "Bot: Thanks for your response, we'll get back to you as soon as we can during o…" at bounding box center [168, 83] width 137 height 7
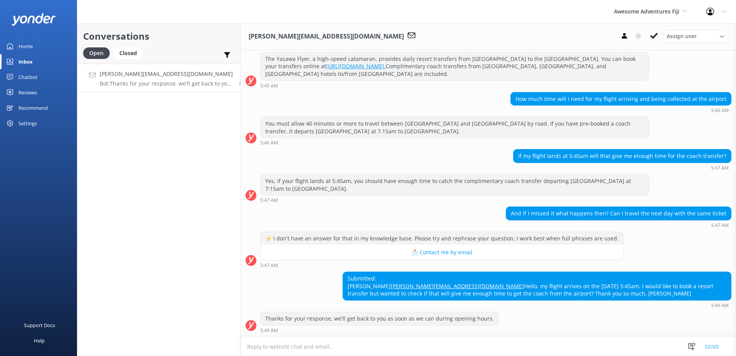
scroll to position [115, 0]
click at [371, 346] on textarea at bounding box center [488, 346] width 495 height 19
click at [402, 347] on textarea at bounding box center [488, 346] width 495 height 19
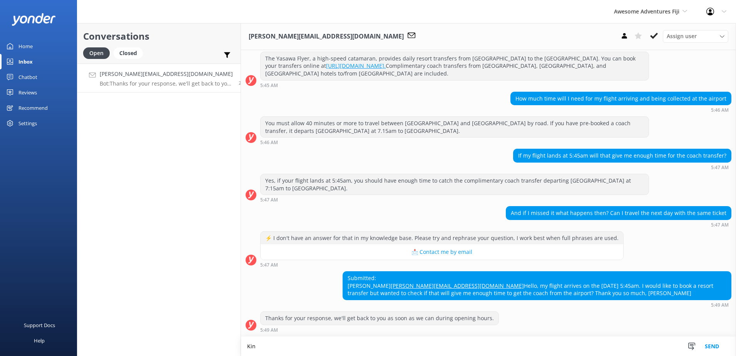
scroll to position [115, 0]
click at [488, 348] on textarea "Kindly advise us which resort you will book for, so we can advise you on the de…" at bounding box center [488, 345] width 495 height 19
click at [471, 347] on textarea "Kindly advise us which resort you will book for, so we can advise you on the de…" at bounding box center [488, 345] width 495 height 19
click at [506, 344] on textarea "Kindly advise us which resort you will book for, so we can advise you on the de…" at bounding box center [488, 345] width 495 height 19
click at [520, 346] on textarea "Kindly advise us which resort you will book for, so we can advise you on the de…" at bounding box center [488, 345] width 495 height 19
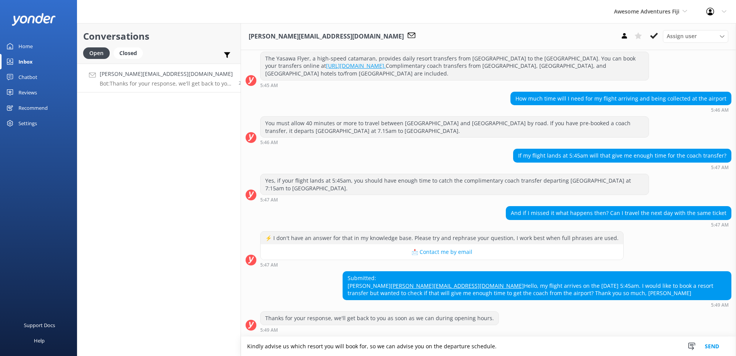
type textarea "Kindly advise us which resort you will book for, so we can advise you on the de…"
click at [582, 310] on div "Submitted: Jennifer jennifermusson@hotmail.com Hello, my flight arrives on the …" at bounding box center [488, 291] width 495 height 40
click at [709, 345] on button "Send" at bounding box center [711, 345] width 29 height 19
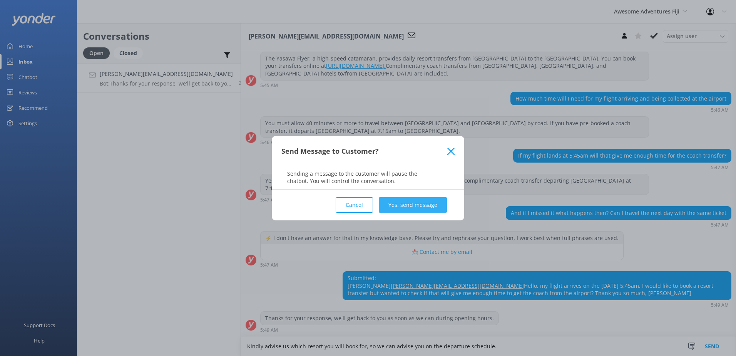
click at [435, 206] on button "Yes, send message" at bounding box center [413, 204] width 68 height 15
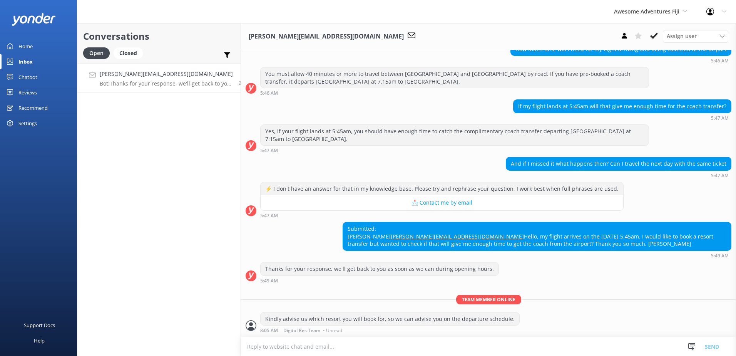
scroll to position [165, 0]
click at [658, 38] on button at bounding box center [654, 36] width 14 height 12
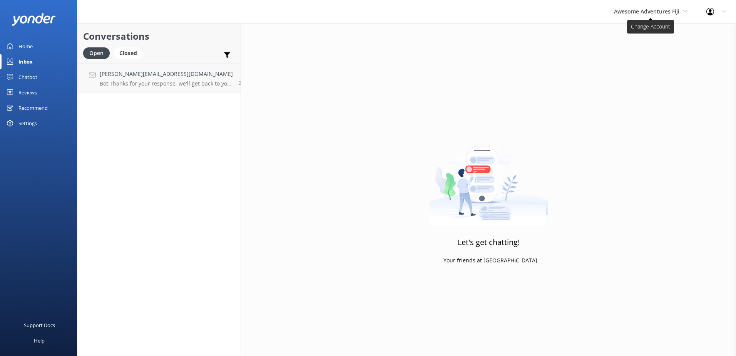
click at [638, 14] on span "Awesome Adventures Fiji" at bounding box center [646, 11] width 65 height 7
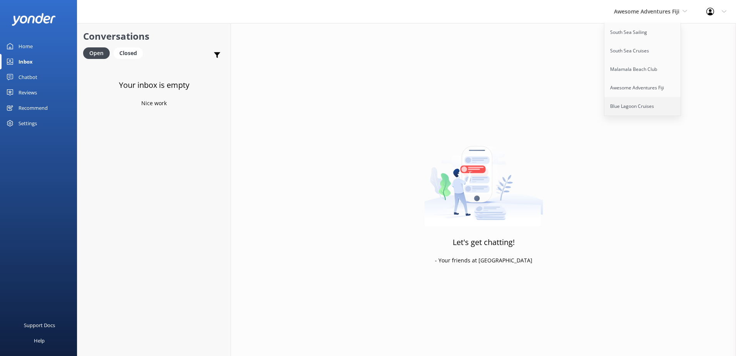
click at [621, 110] on link "Blue Lagoon Cruises" at bounding box center [642, 106] width 77 height 18
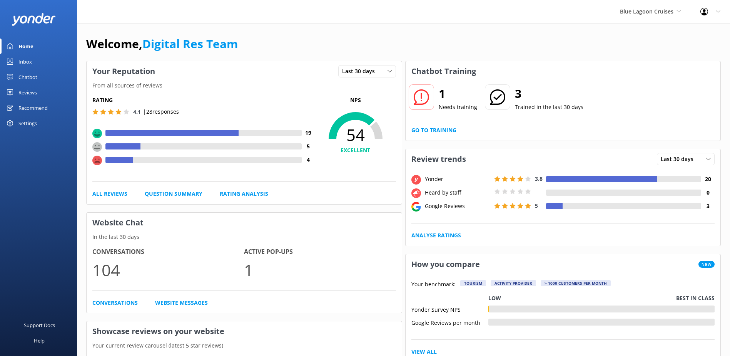
click at [450, 122] on div "1 Needs training 3 Trained in the last 30 days Go to Training" at bounding box center [563, 110] width 315 height 59
click at [449, 122] on div "1 Needs training 3 Trained in the last 30 days Go to Training" at bounding box center [563, 110] width 315 height 59
drag, startPoint x: 449, startPoint y: 122, endPoint x: 448, endPoint y: 126, distance: 4.0
click at [448, 126] on link "Go to Training" at bounding box center [433, 130] width 45 height 8
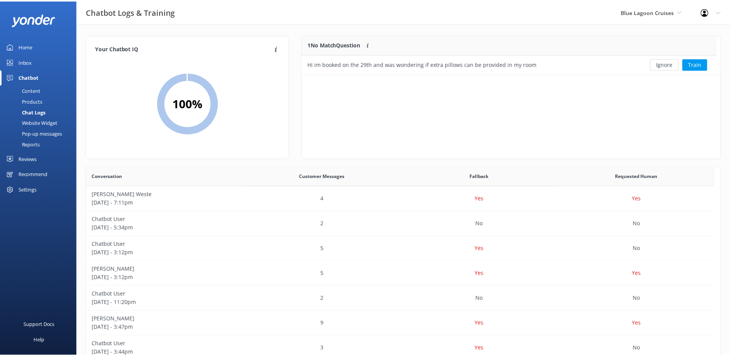
scroll to position [33, 412]
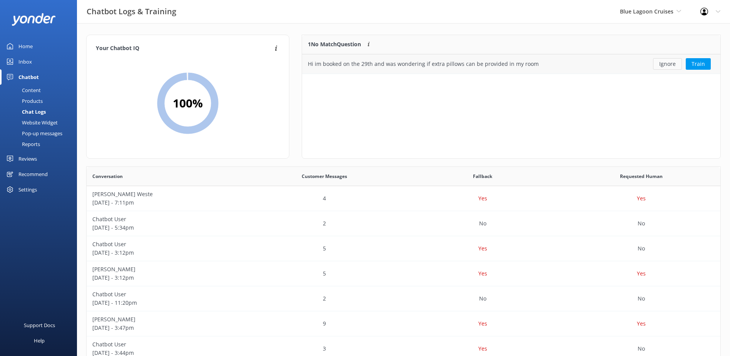
click at [662, 63] on button "Ignore" at bounding box center [667, 64] width 29 height 12
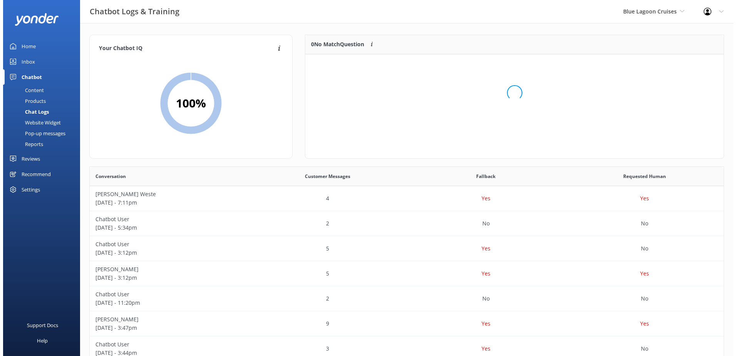
scroll to position [90, 412]
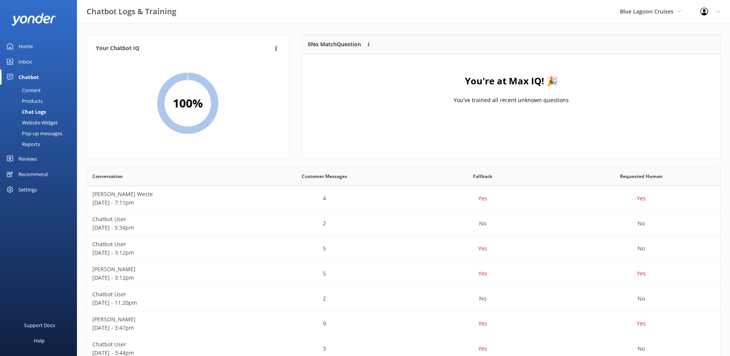
click at [17, 67] on link "Inbox" at bounding box center [38, 61] width 77 height 15
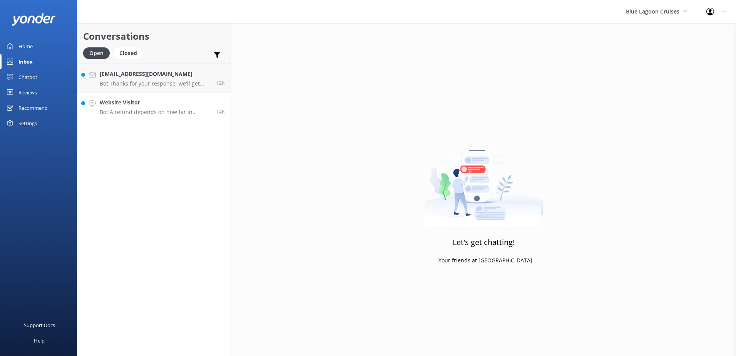
click at [189, 119] on link "Website Visitor Bot: A refund depends on how far in advance you notify the canc…" at bounding box center [153, 106] width 153 height 29
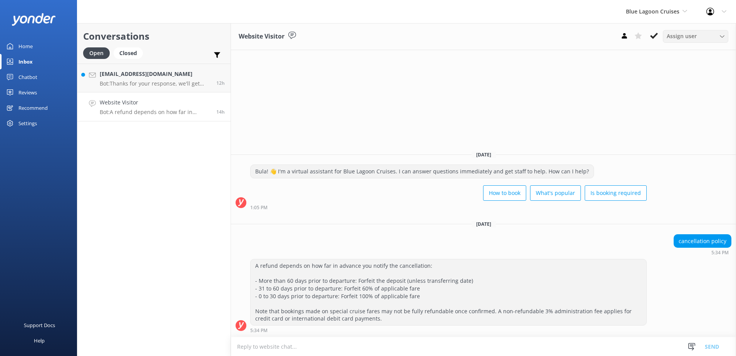
click at [667, 33] on span "Assign user" at bounding box center [682, 36] width 30 height 8
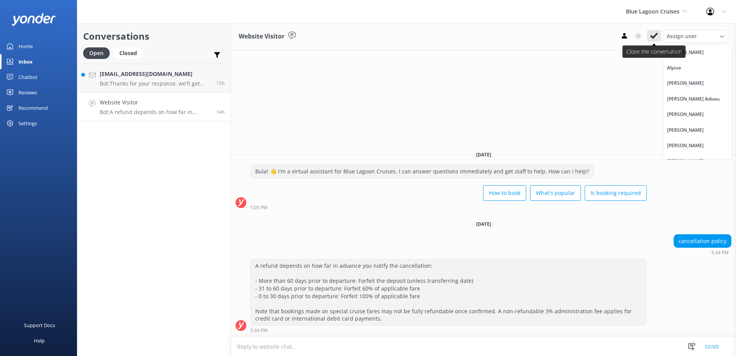
click at [649, 36] on button at bounding box center [654, 36] width 14 height 12
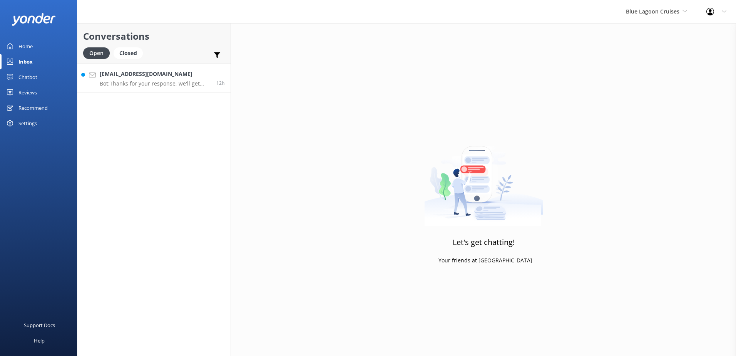
click at [186, 83] on p "Bot: Thanks for your response, we'll get back to you as soon as we can during o…" at bounding box center [155, 83] width 111 height 7
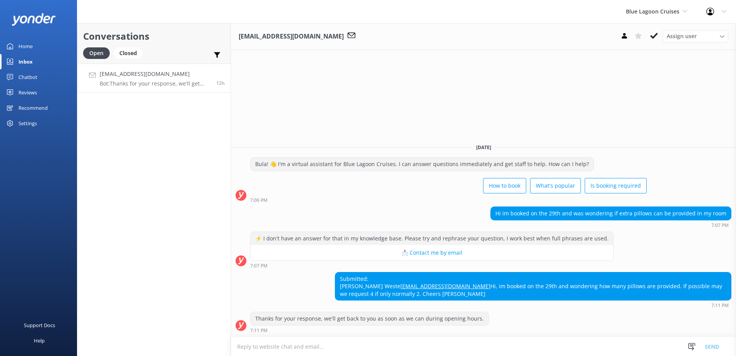
click at [335, 343] on textarea at bounding box center [483, 346] width 505 height 19
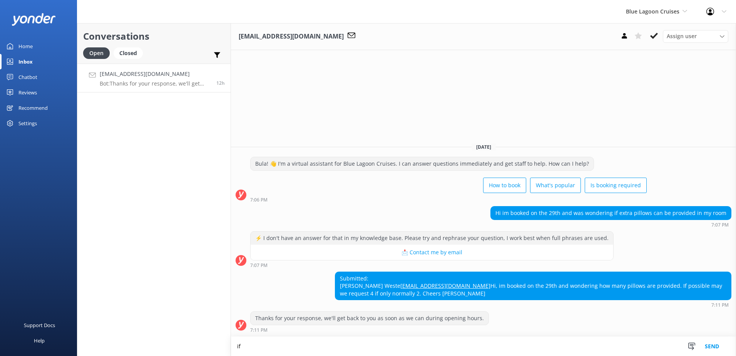
type textarea "i"
drag, startPoint x: 476, startPoint y: 344, endPoint x: 134, endPoint y: 341, distance: 342.5
click at [134, 341] on div "Conversations Open Closed Important Assigned to me Unassigned cweste@live.com.a…" at bounding box center [406, 189] width 659 height 333
paste textarea "Twin beds come with three pillows, while double beds include six"
type textarea "Twin beds come with three pillows, while double beds include six"
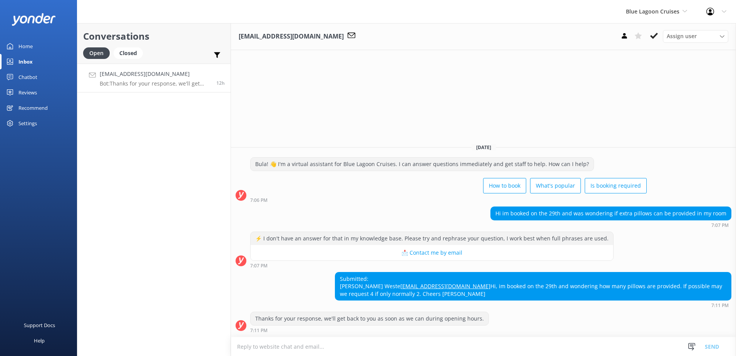
click at [399, 348] on textarea at bounding box center [483, 346] width 505 height 19
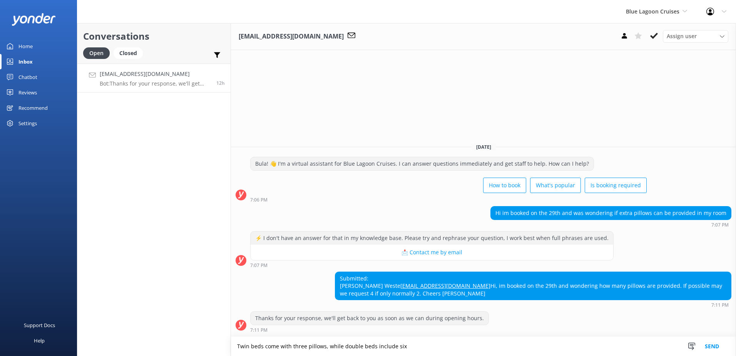
click at [372, 349] on textarea "Twin beds come with three pillows, while double beds include six" at bounding box center [483, 345] width 505 height 19
click at [482, 338] on textarea "Twin beds come with three pillows, while double bed include six" at bounding box center [483, 345] width 505 height 19
type textarea "Twin beds come with three pillows, while double bed include six."
click at [715, 344] on button "Send" at bounding box center [711, 345] width 29 height 19
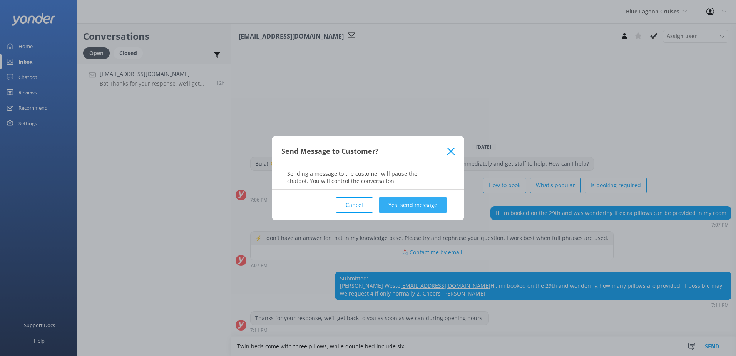
click at [421, 204] on button "Yes, send message" at bounding box center [413, 204] width 68 height 15
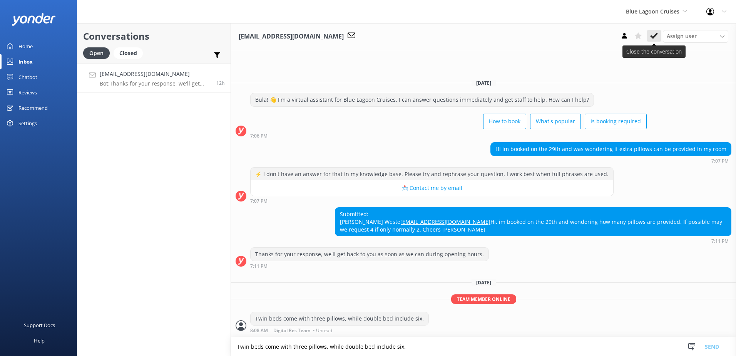
click at [649, 33] on button at bounding box center [654, 36] width 14 height 12
